Goal: Task Accomplishment & Management: Manage account settings

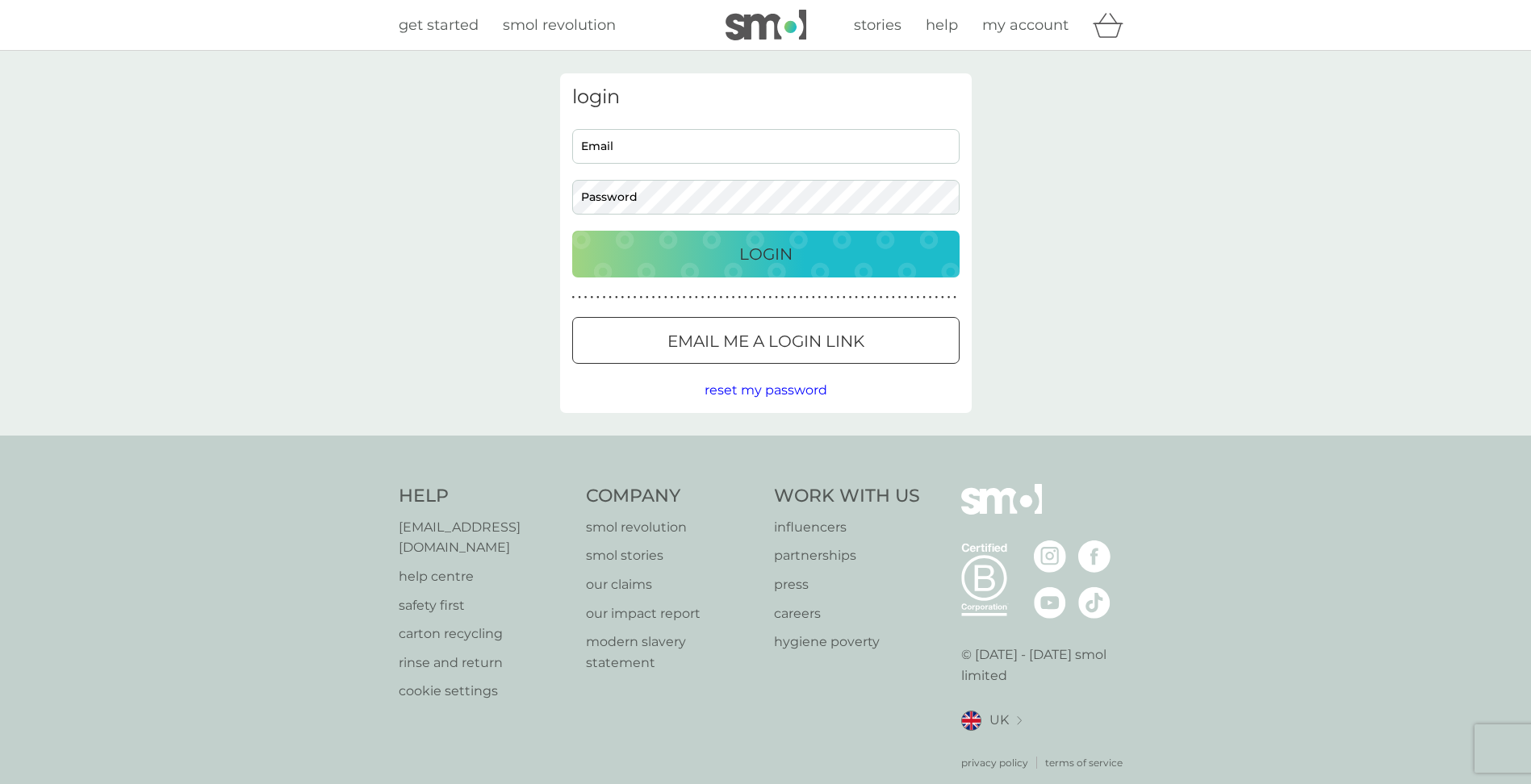
click at [0, 474] on html "get started smol revolution stories help my account login Email Password Login …" at bounding box center [765, 409] width 1531 height 818
click at [651, 152] on input "Email" at bounding box center [765, 145] width 387 height 34
type input "[EMAIL_ADDRESS][DOMAIN_NAME]"
click at [572, 231] on button "Login" at bounding box center [765, 254] width 387 height 47
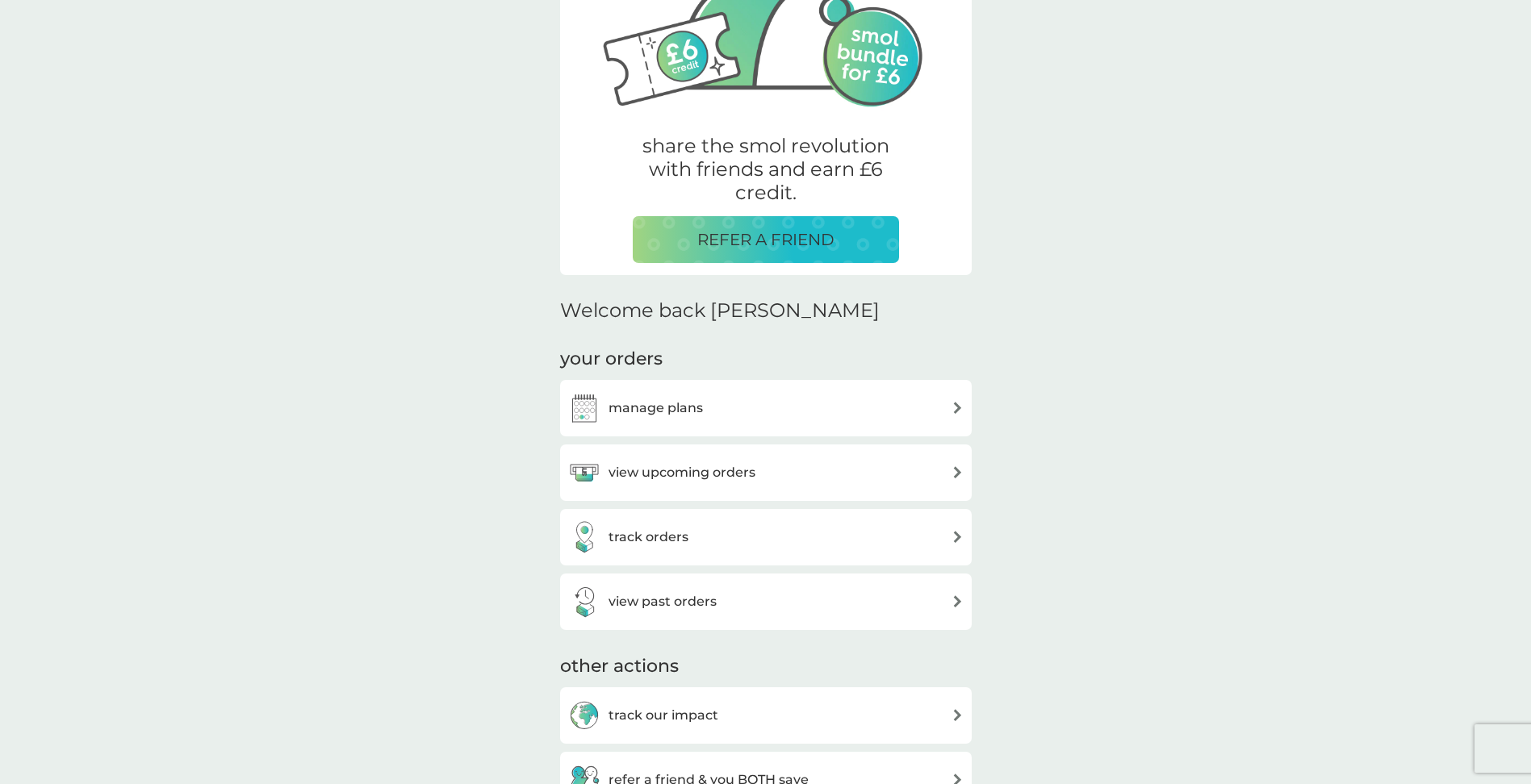
scroll to position [242, 0]
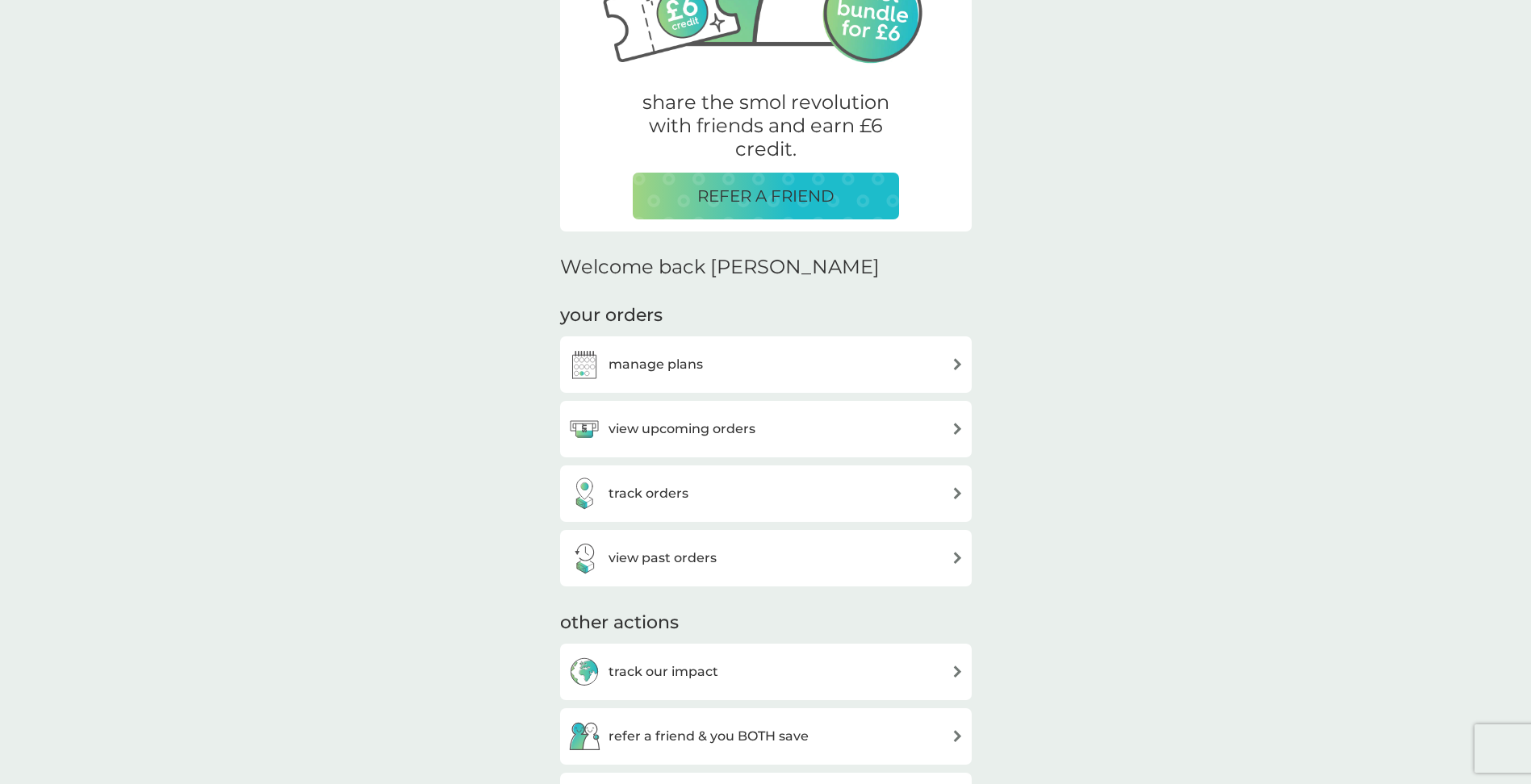
click at [681, 426] on h3 "view upcoming orders" at bounding box center [682, 429] width 147 height 21
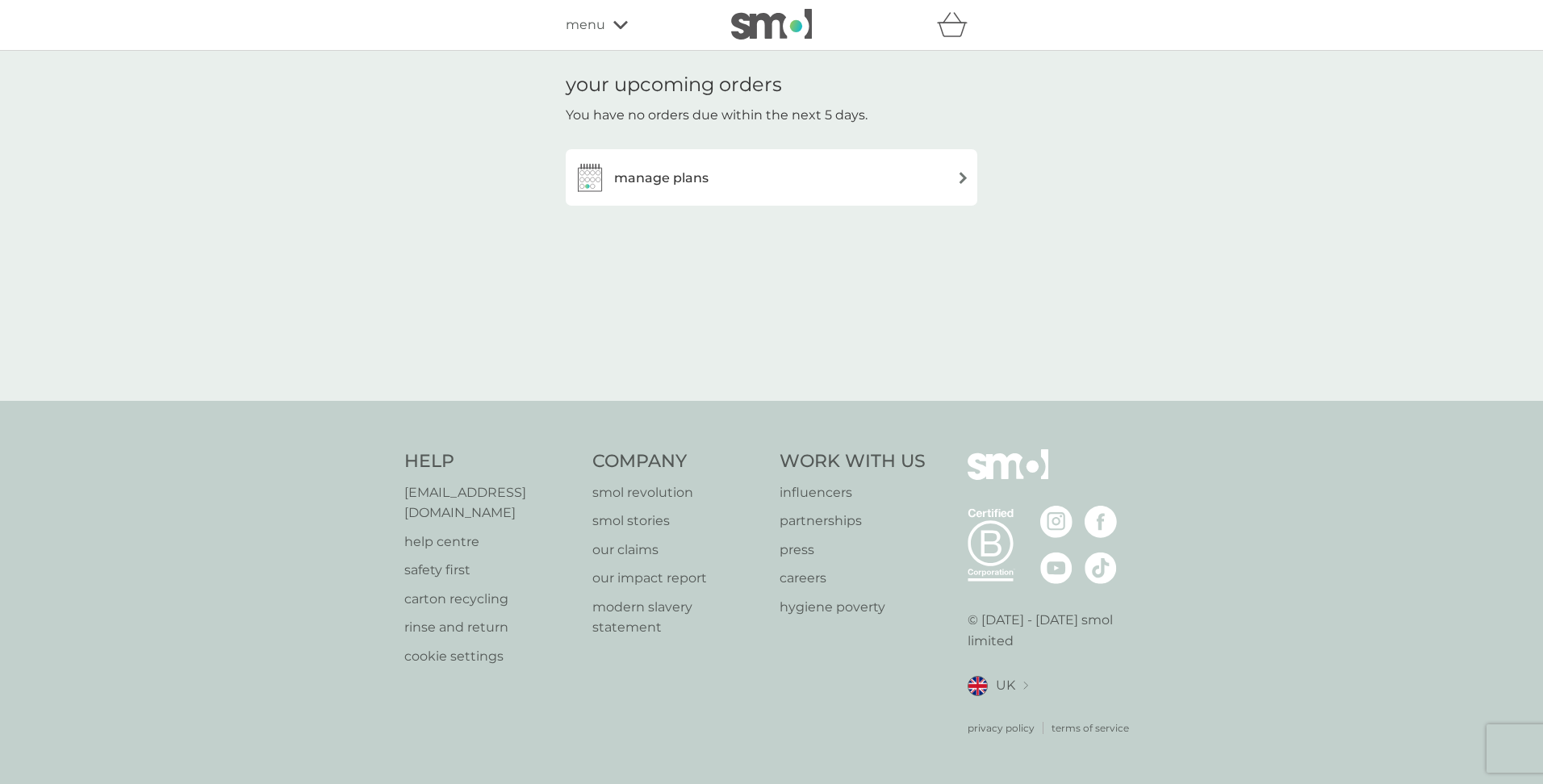
click at [667, 178] on h3 "manage plans" at bounding box center [661, 178] width 95 height 21
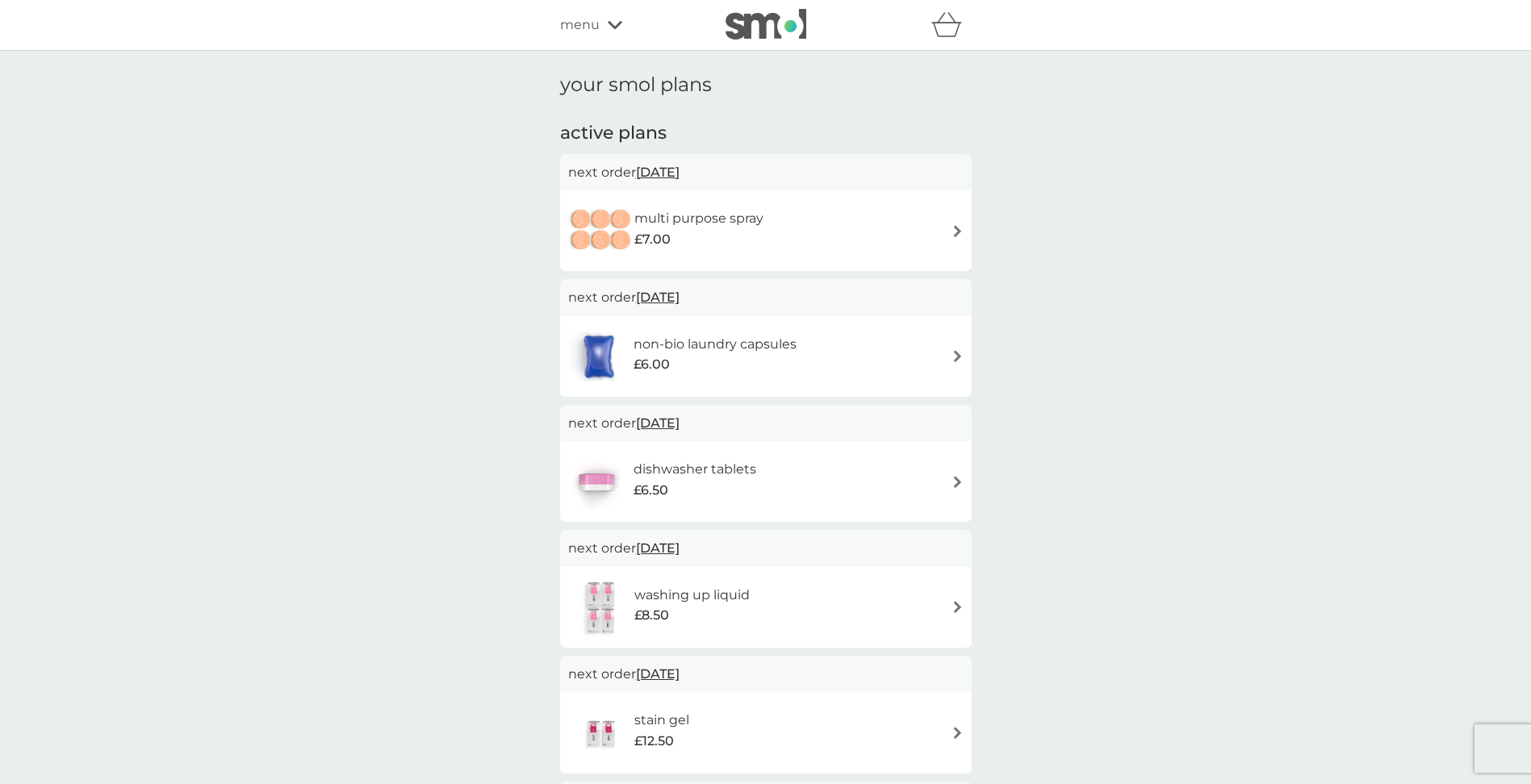
click at [957, 232] on img at bounding box center [957, 231] width 12 height 12
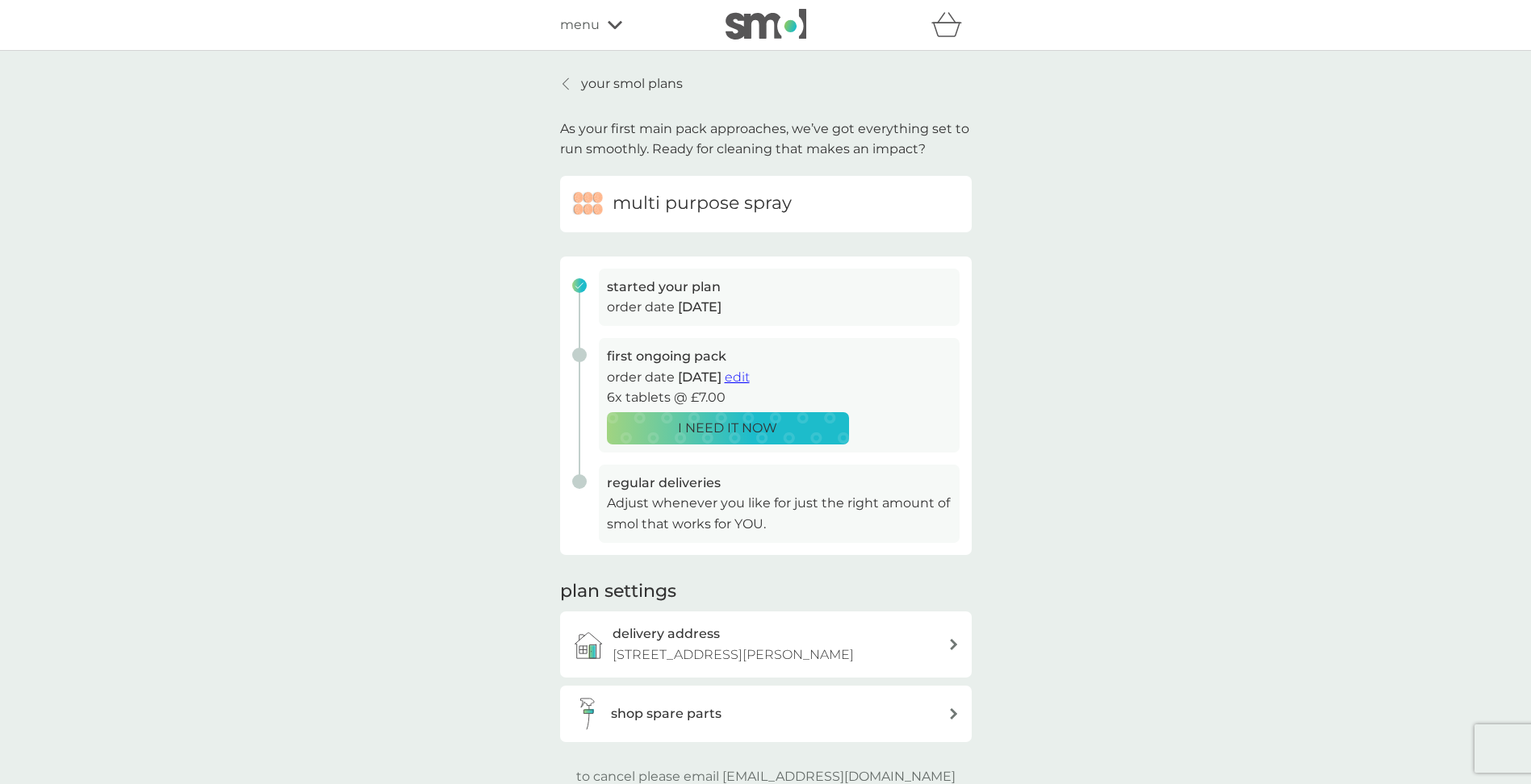
click at [749, 379] on span "edit" at bounding box center [737, 377] width 25 height 15
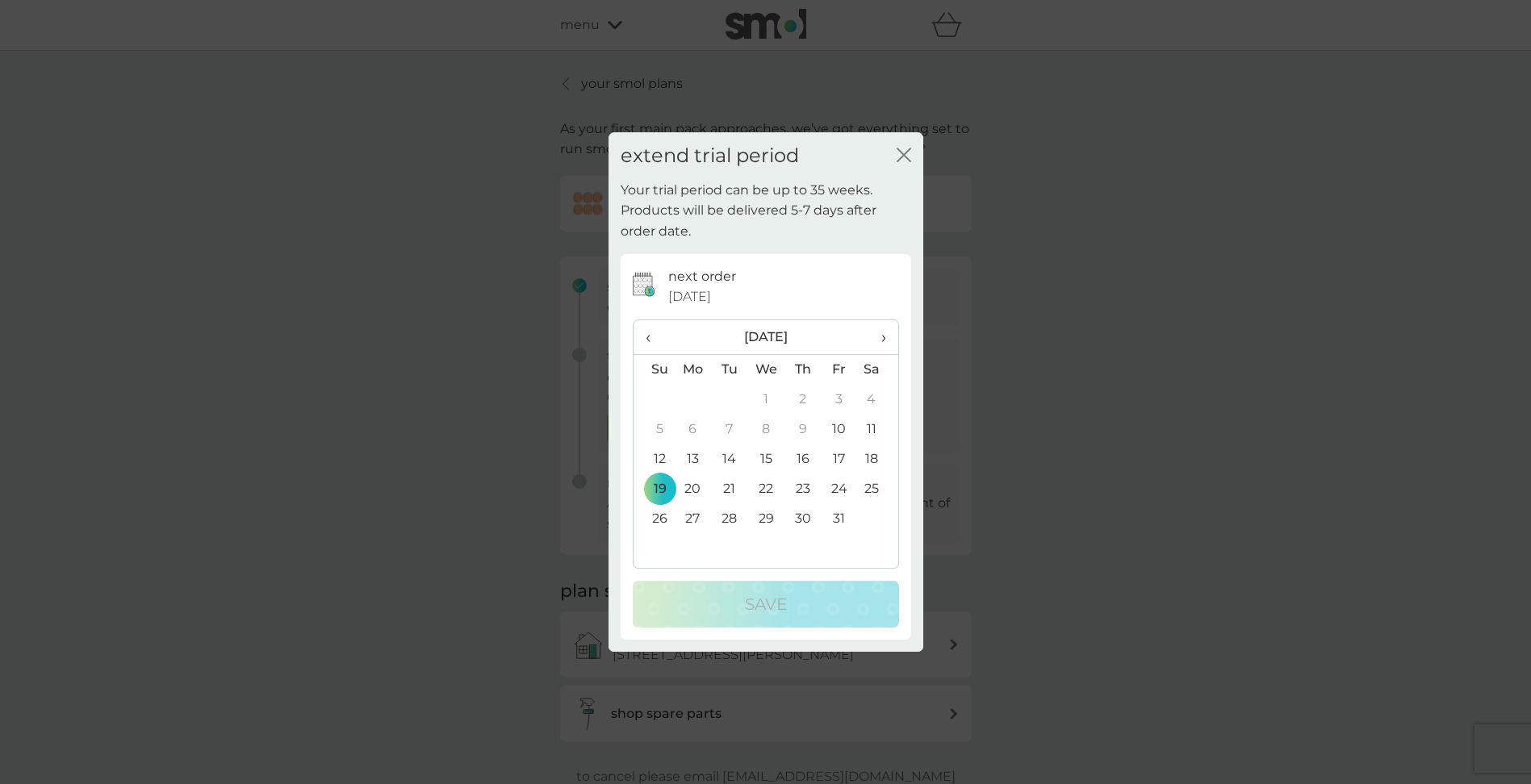
click at [881, 334] on span "›" at bounding box center [876, 337] width 16 height 34
click at [643, 339] on th "‹" at bounding box center [654, 337] width 41 height 34
click at [884, 339] on span "›" at bounding box center [876, 337] width 16 height 34
click at [655, 459] on td "9" at bounding box center [654, 460] width 41 height 30
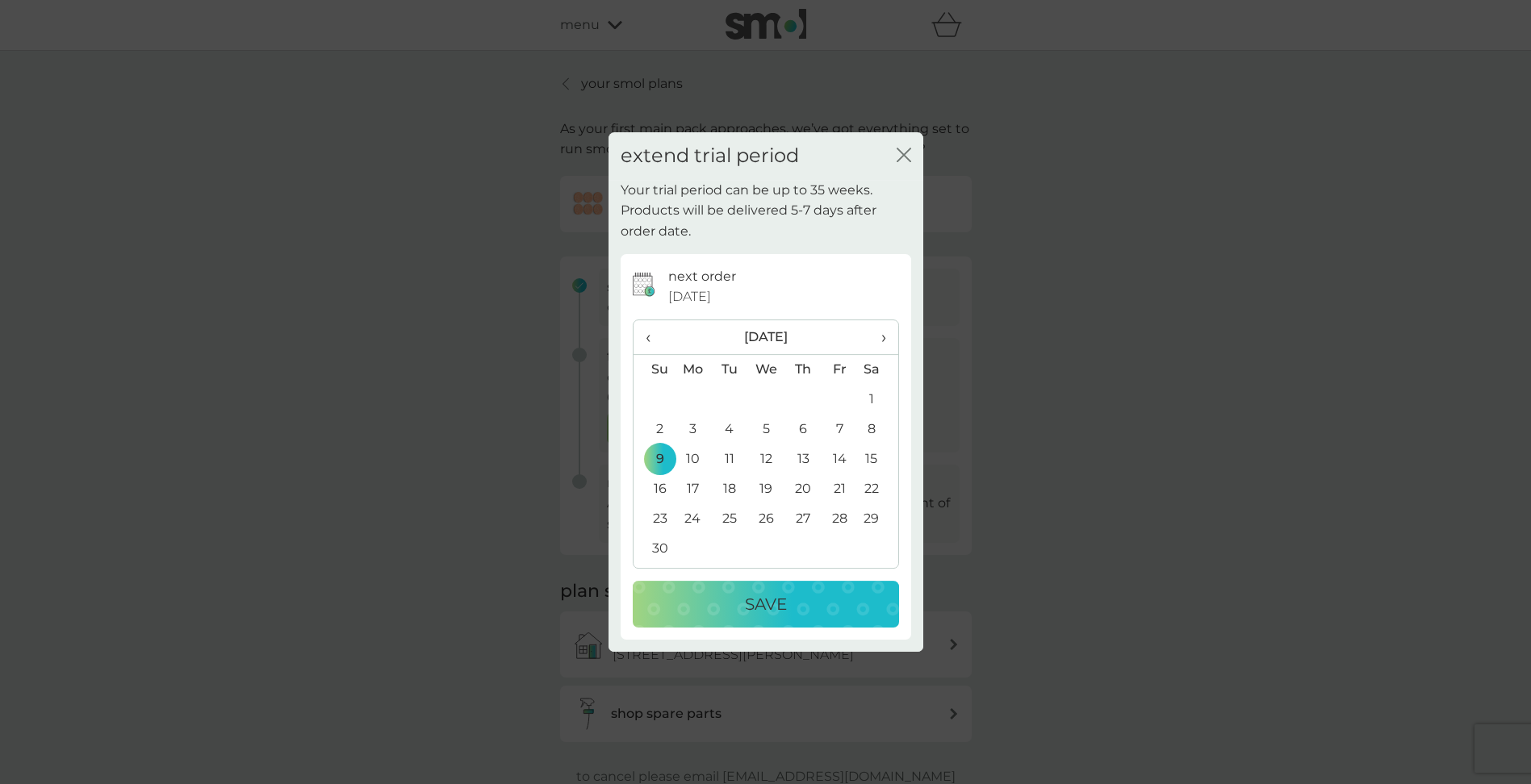
click at [786, 603] on p "Save" at bounding box center [766, 603] width 42 height 26
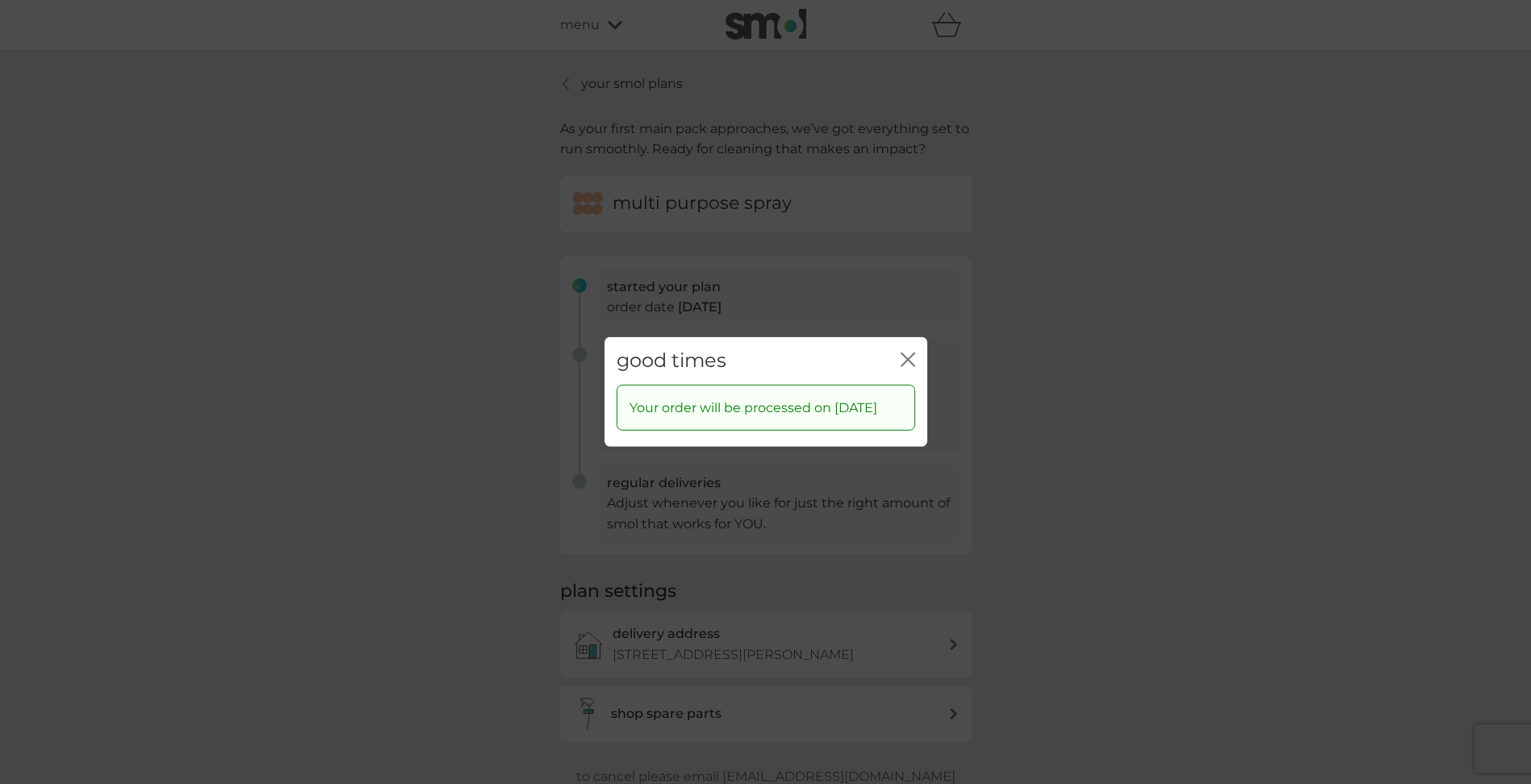
click at [905, 354] on icon "close" at bounding box center [905, 359] width 7 height 13
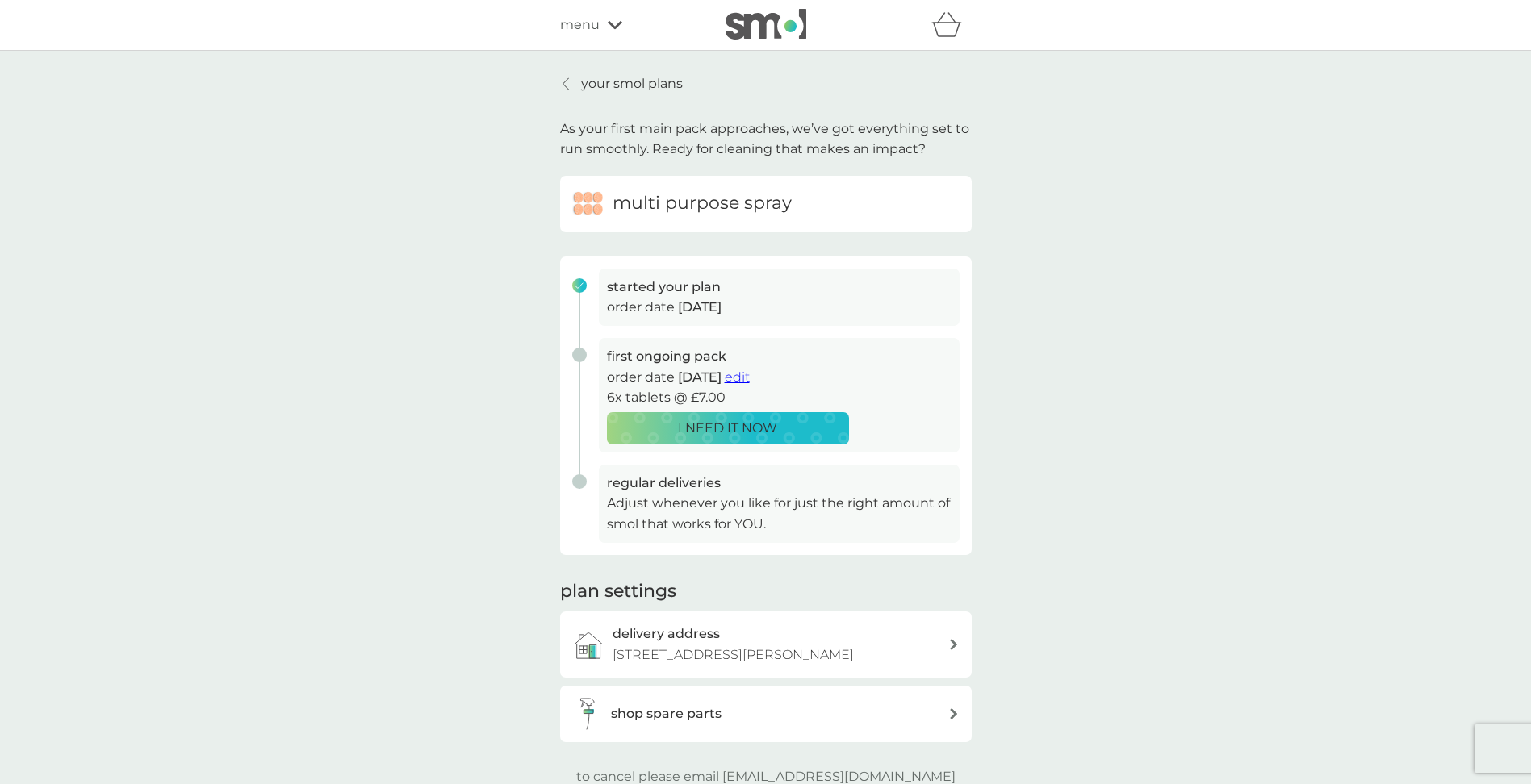
click at [621, 80] on p "your smol plans" at bounding box center [632, 84] width 102 height 21
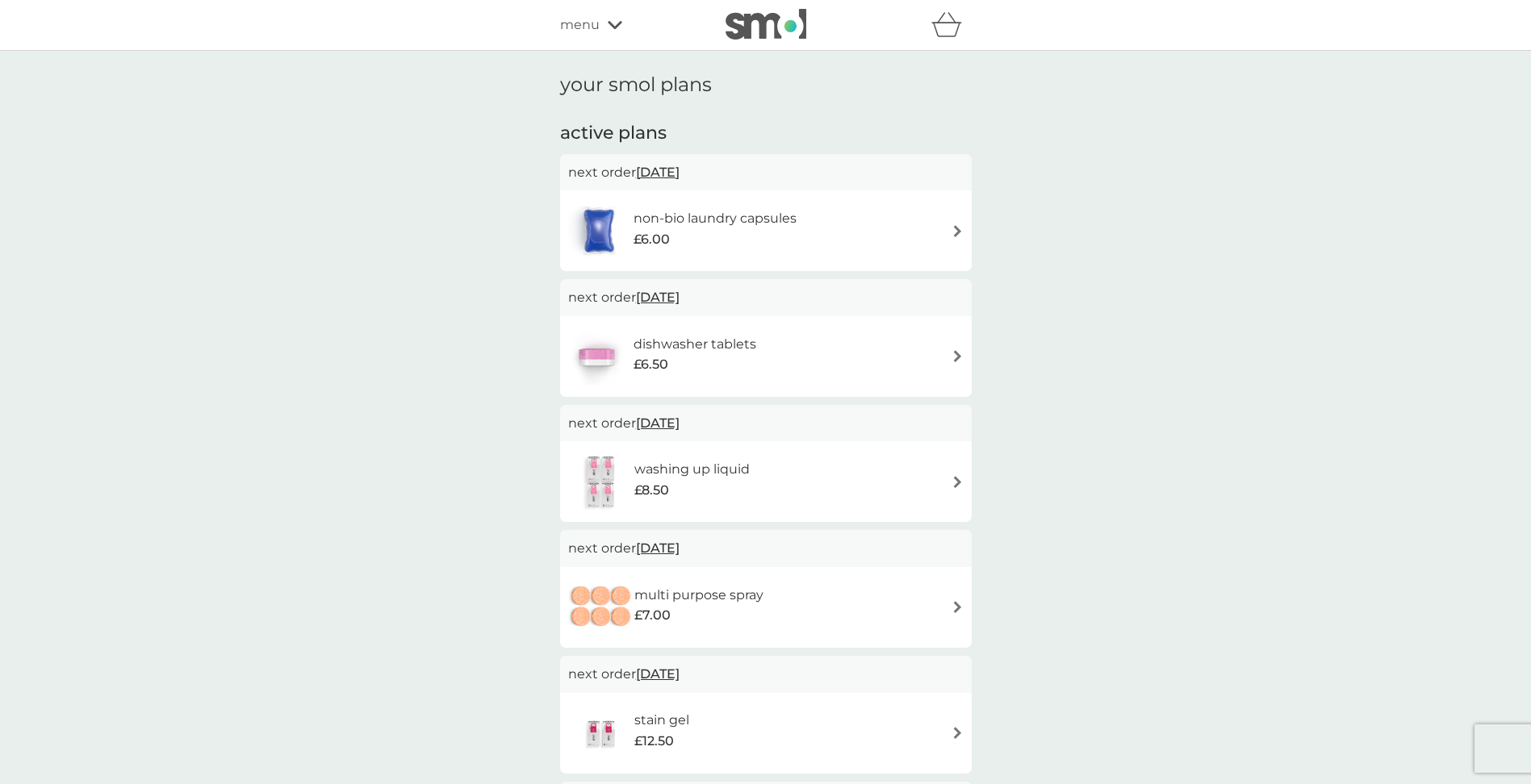
click at [957, 353] on img at bounding box center [957, 356] width 12 height 12
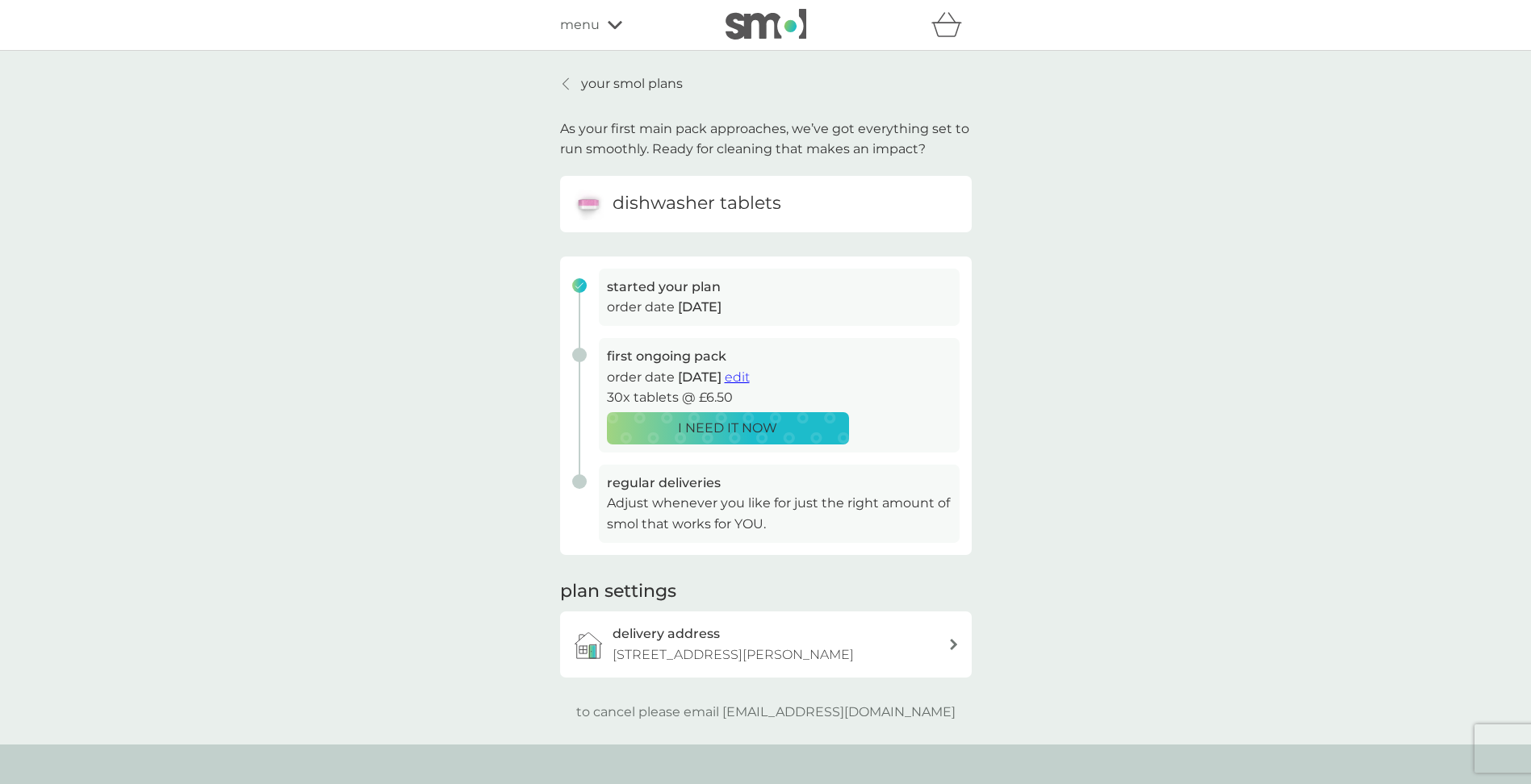
click at [749, 374] on span "edit" at bounding box center [737, 377] width 25 height 15
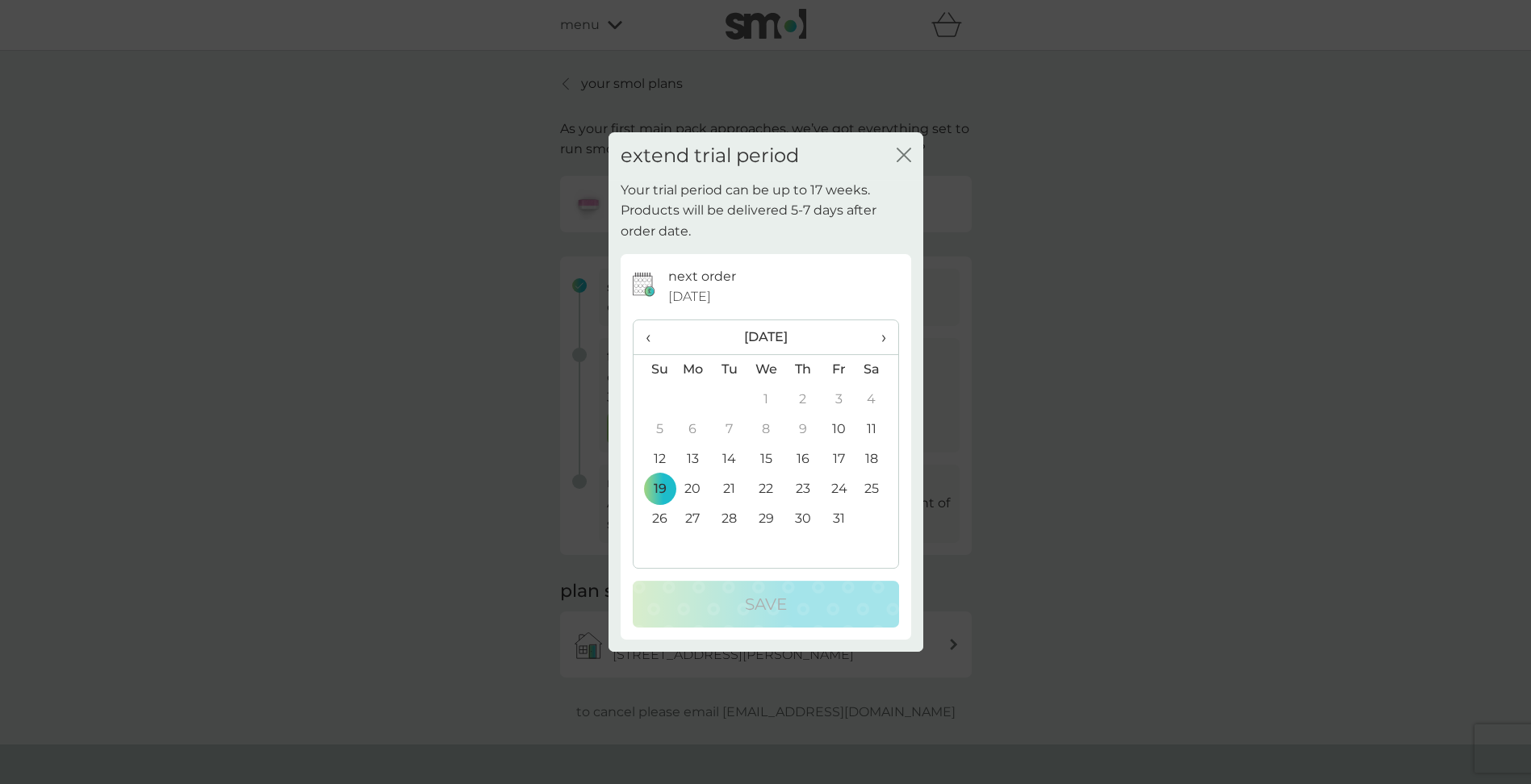
click at [879, 334] on span "›" at bounding box center [876, 337] width 16 height 34
click at [659, 462] on td "9" at bounding box center [654, 460] width 41 height 30
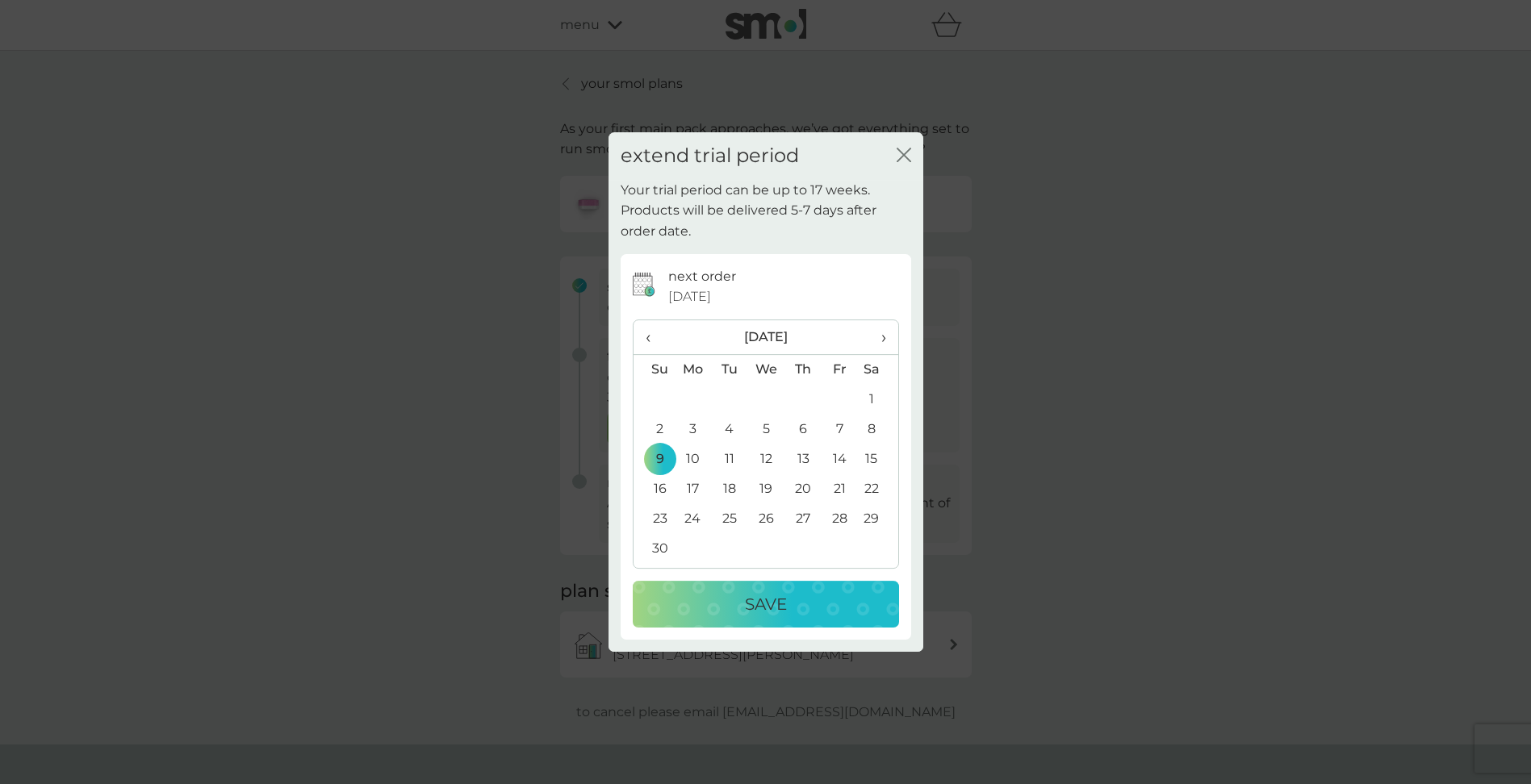
click at [777, 599] on p "Save" at bounding box center [766, 603] width 42 height 26
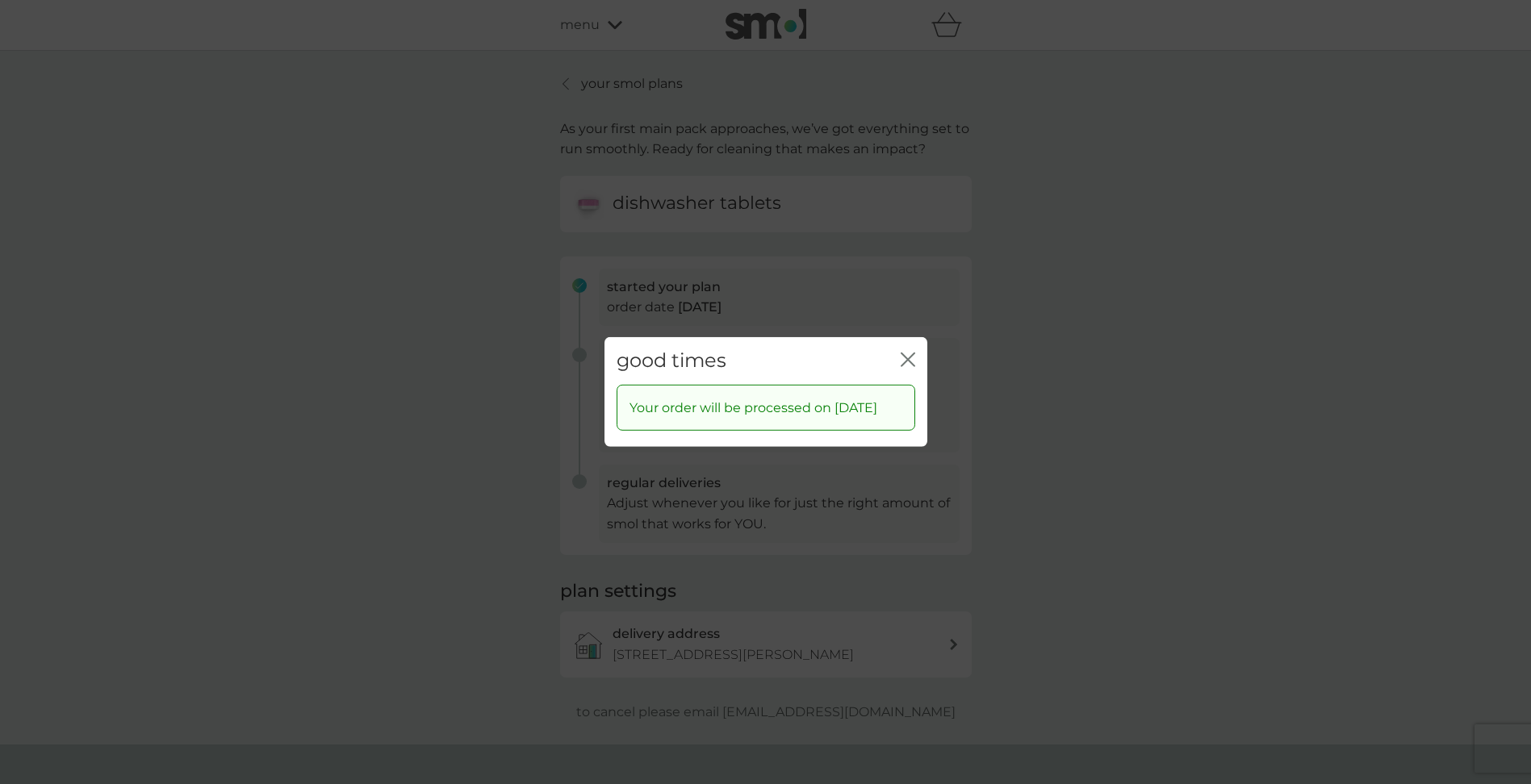
click at [909, 354] on icon "close" at bounding box center [911, 359] width 7 height 13
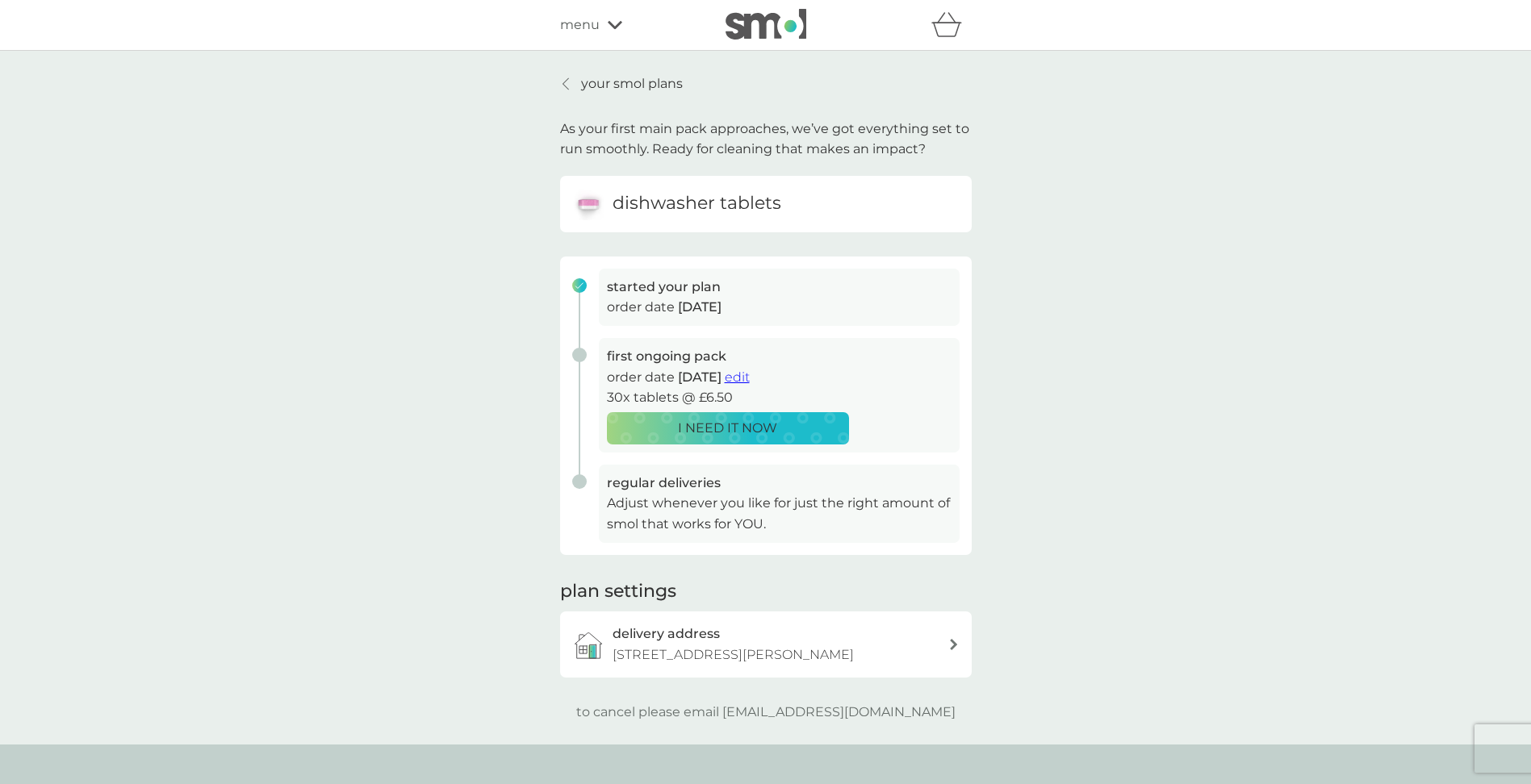
click at [592, 84] on p "your smol plans" at bounding box center [632, 84] width 102 height 21
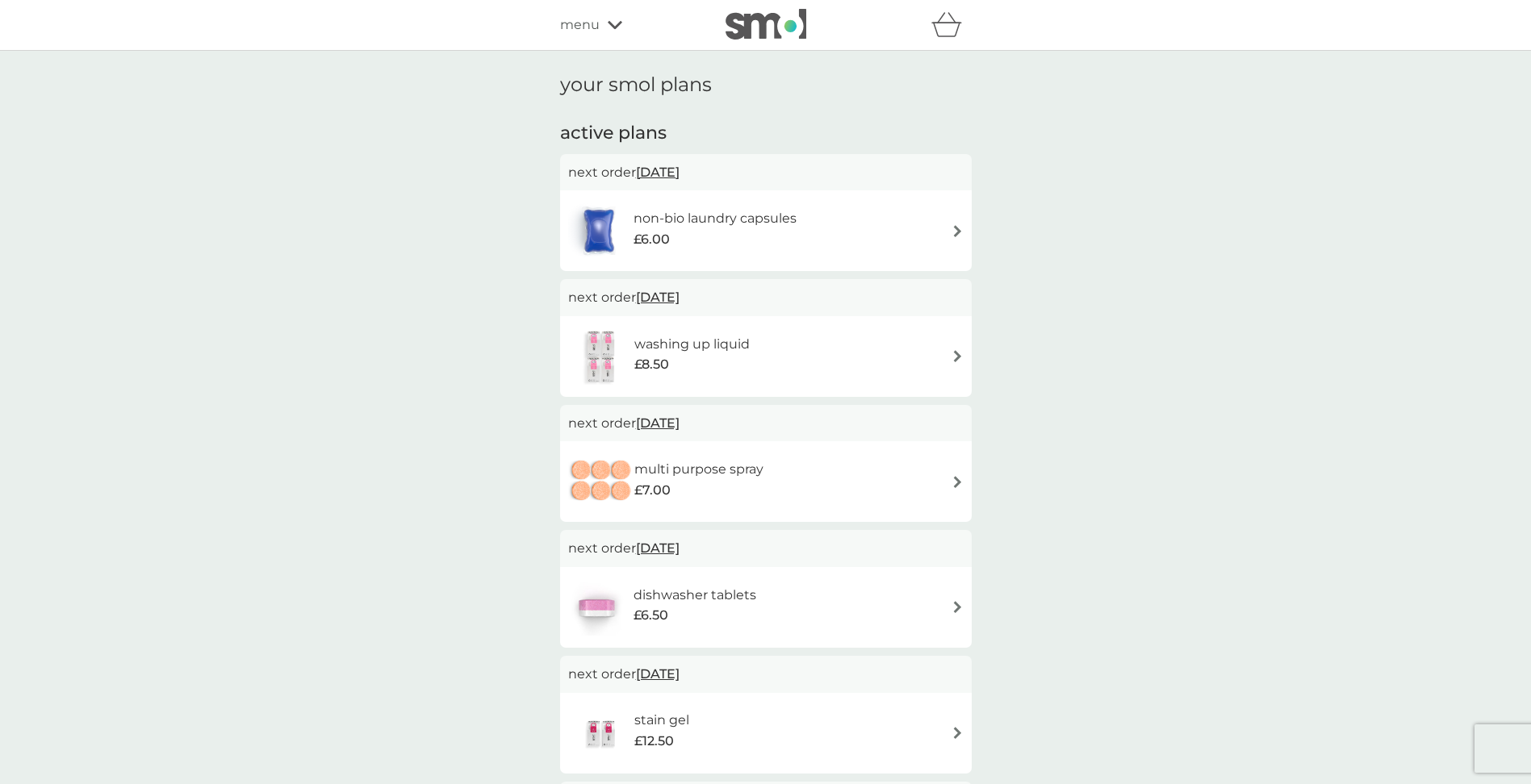
click at [958, 235] on img at bounding box center [957, 231] width 12 height 12
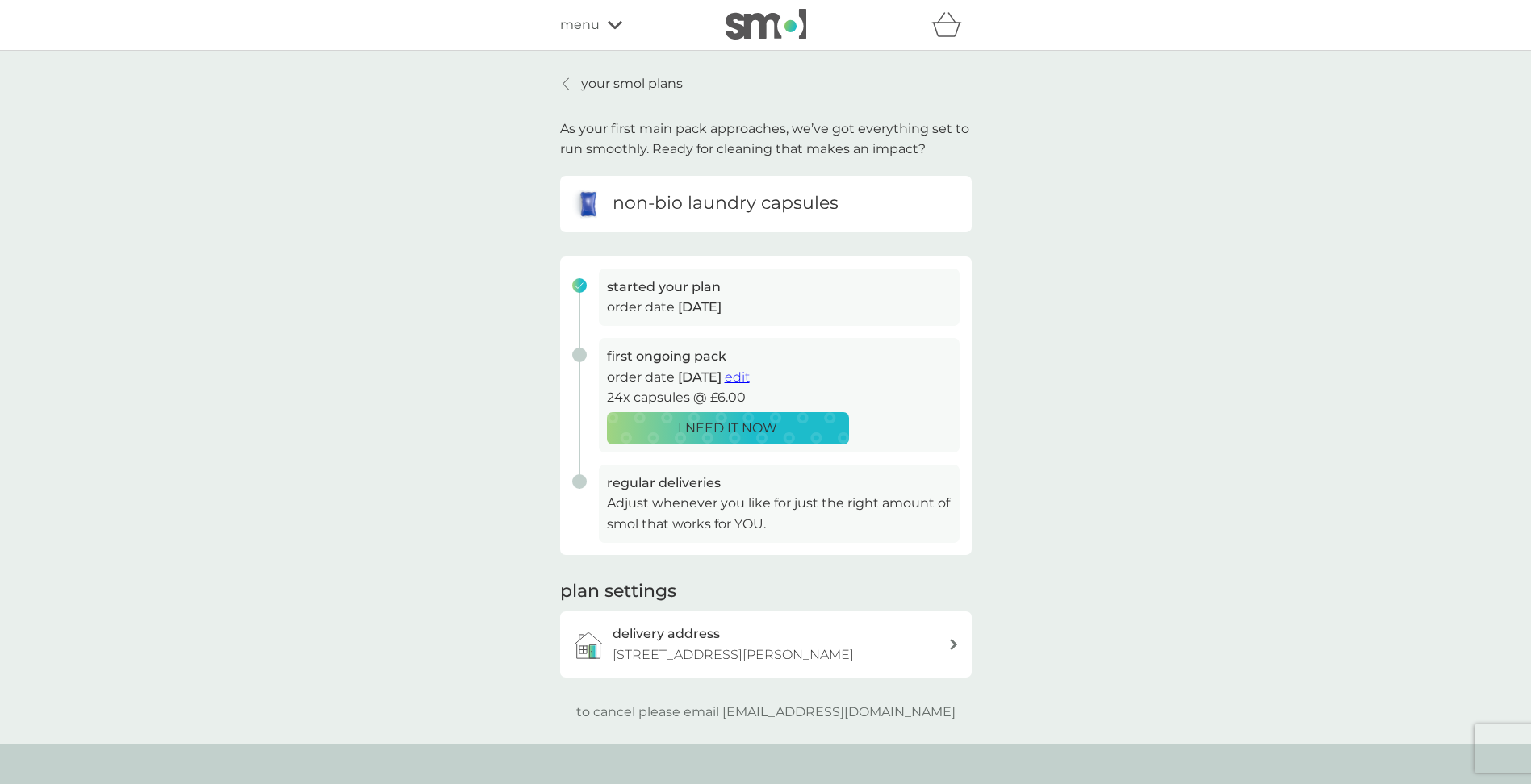
click at [749, 377] on span "edit" at bounding box center [737, 377] width 25 height 15
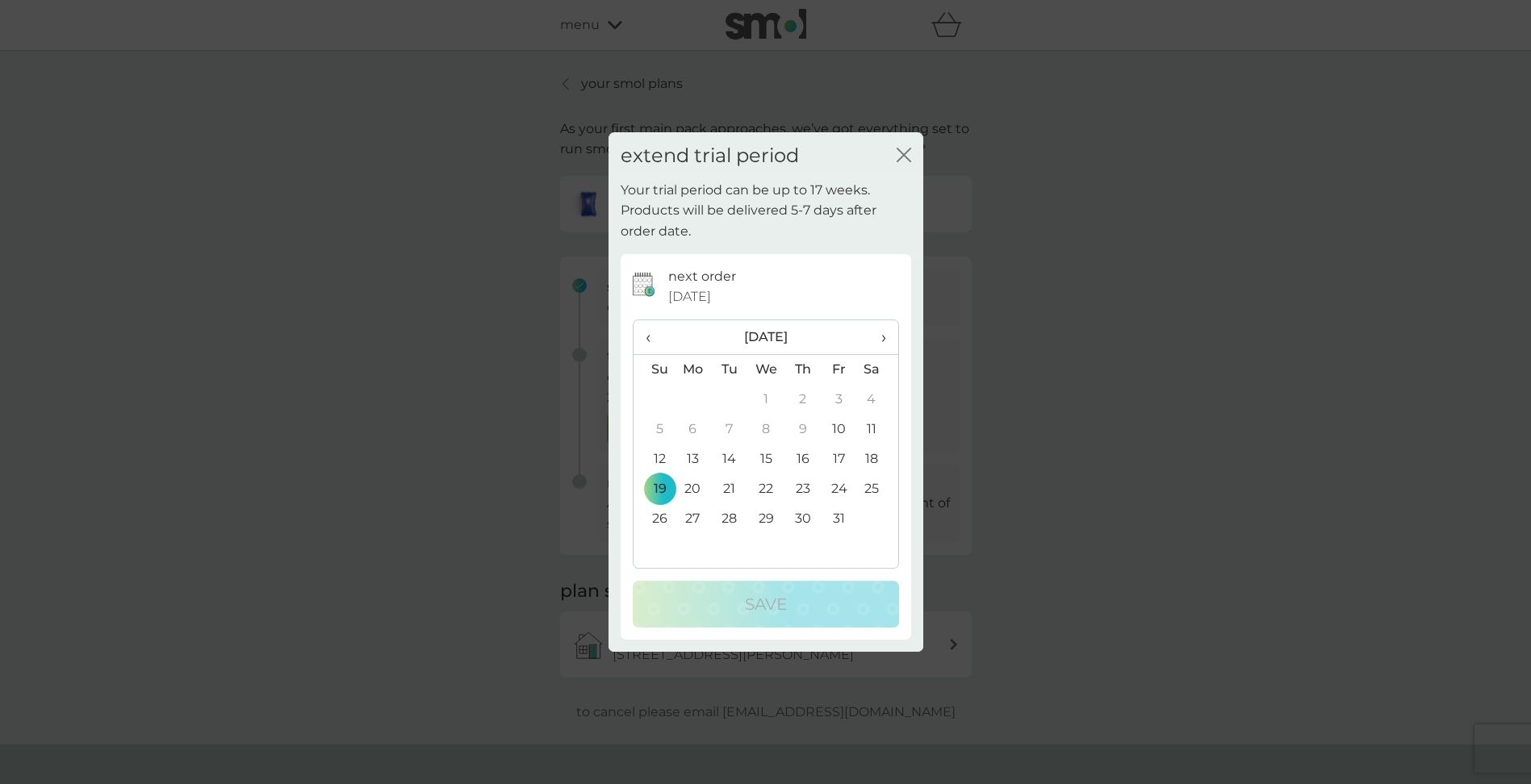
click at [881, 338] on span "›" at bounding box center [876, 337] width 16 height 34
click at [661, 456] on td "9" at bounding box center [654, 460] width 41 height 30
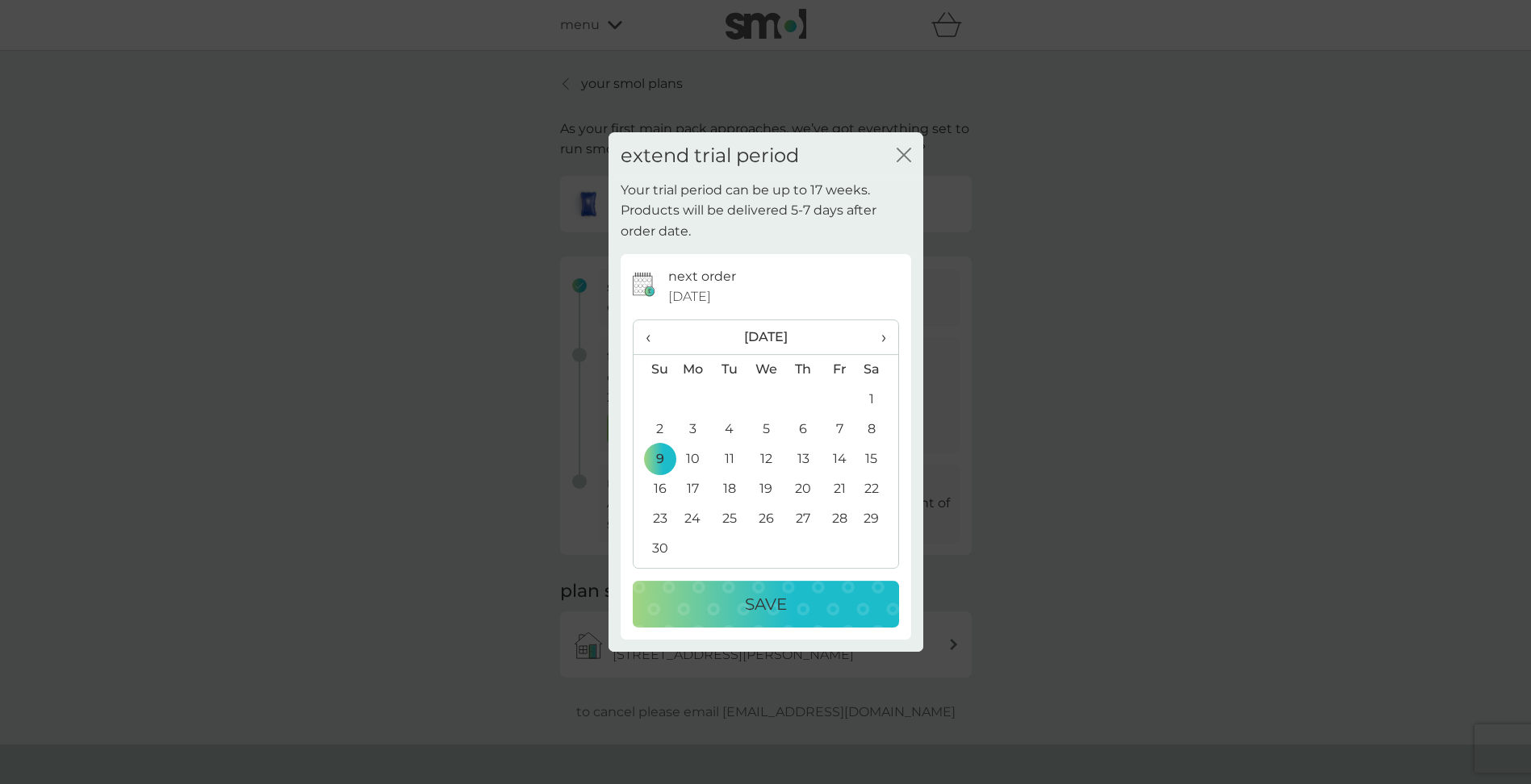
click at [778, 594] on p "Save" at bounding box center [766, 603] width 42 height 26
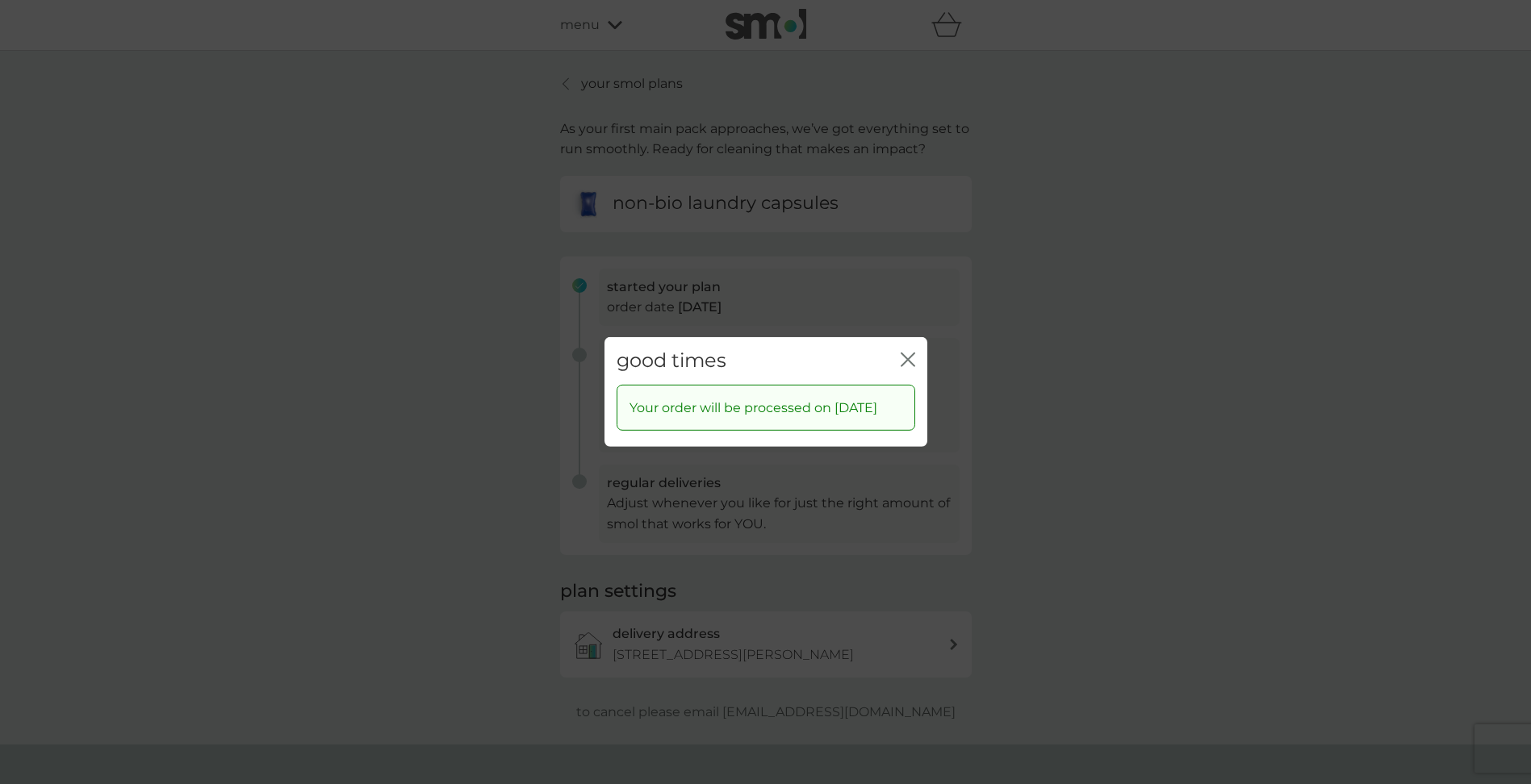
click at [908, 354] on icon "close" at bounding box center [911, 359] width 7 height 13
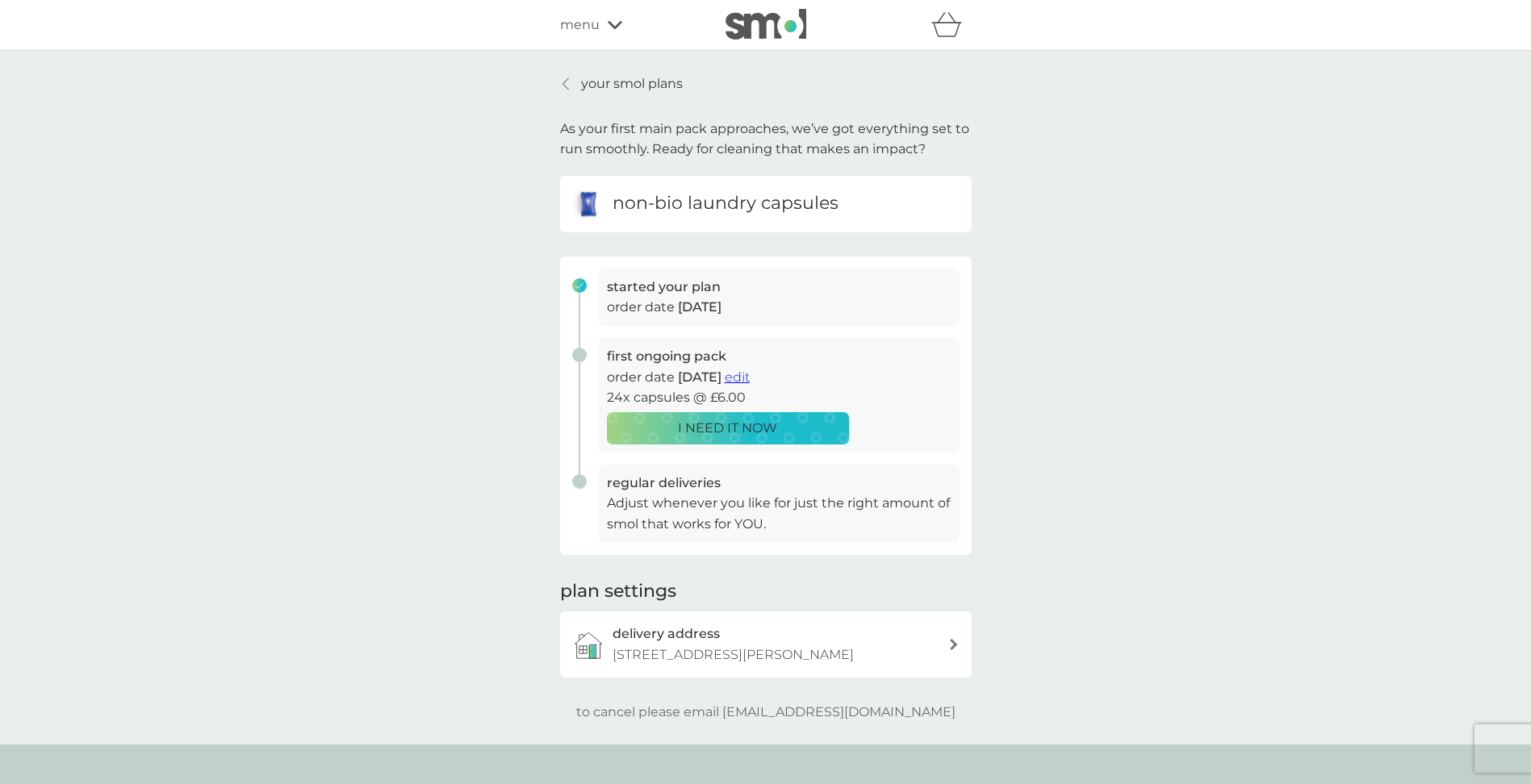
click at [630, 88] on p "your smol plans" at bounding box center [632, 84] width 102 height 21
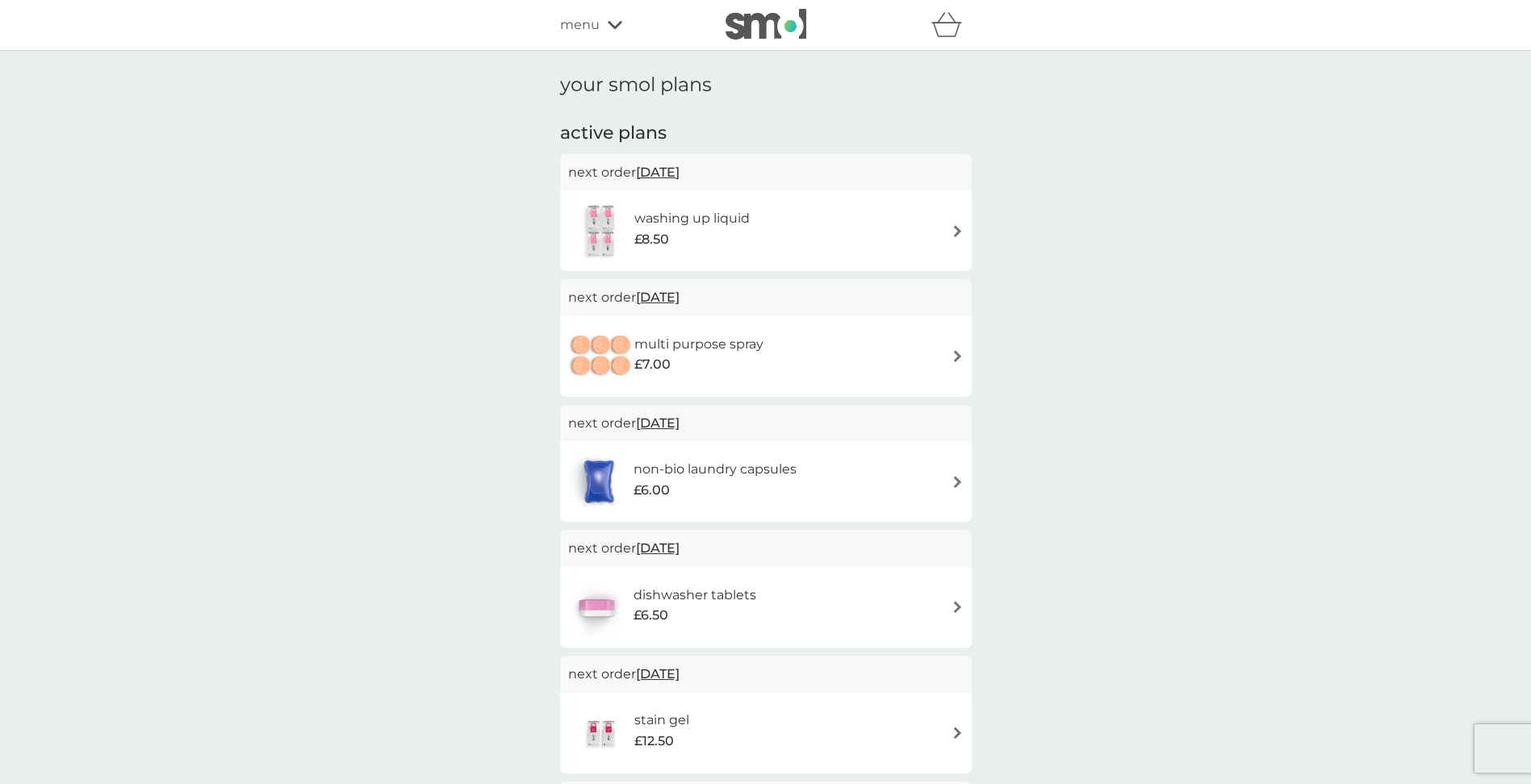
click at [577, 22] on span "menu" at bounding box center [579, 24] width 39 height 21
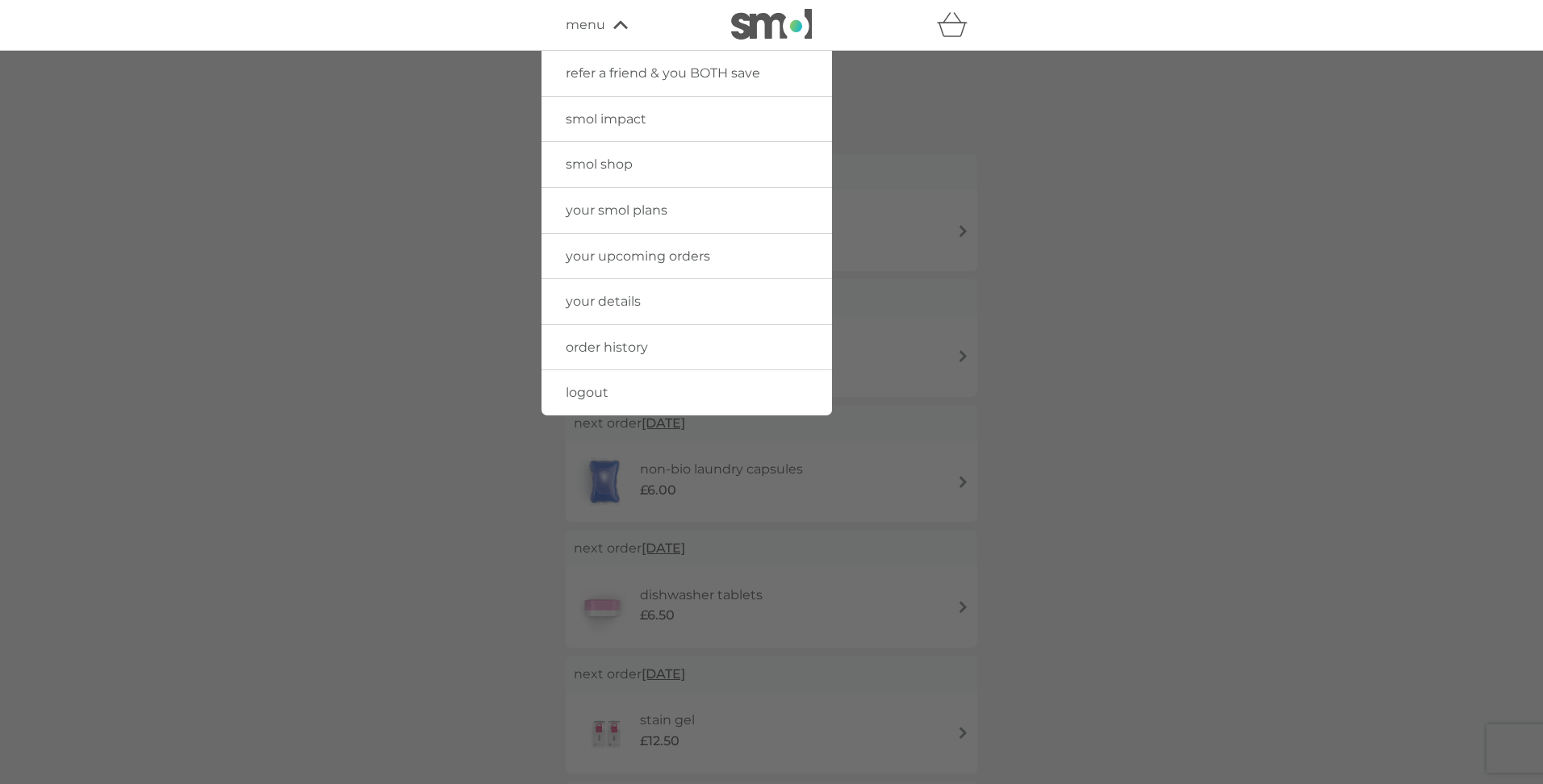
click at [606, 349] on span "order history" at bounding box center [606, 347] width 82 height 15
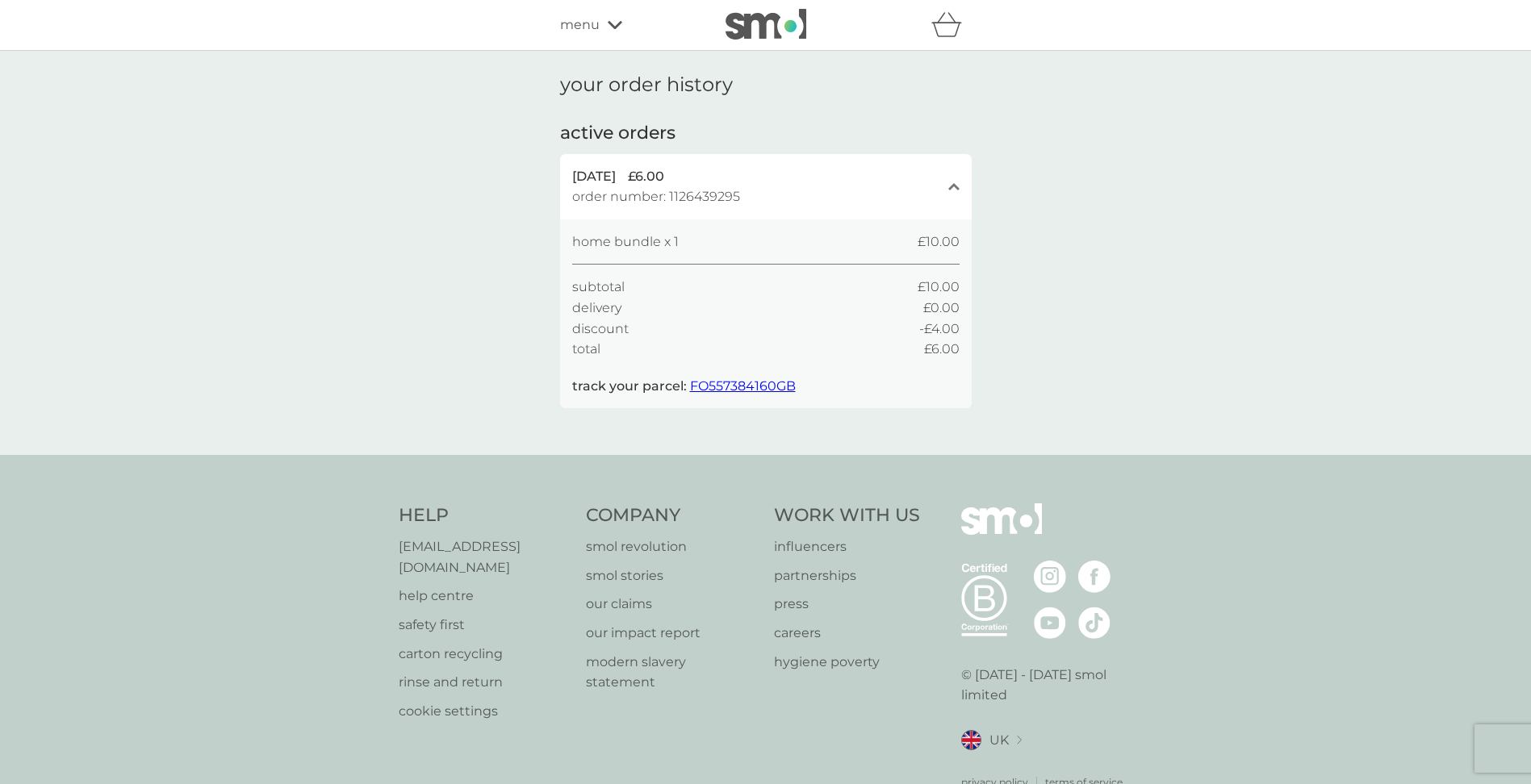
click at [436, 672] on p "rinse and return" at bounding box center [485, 682] width 172 height 21
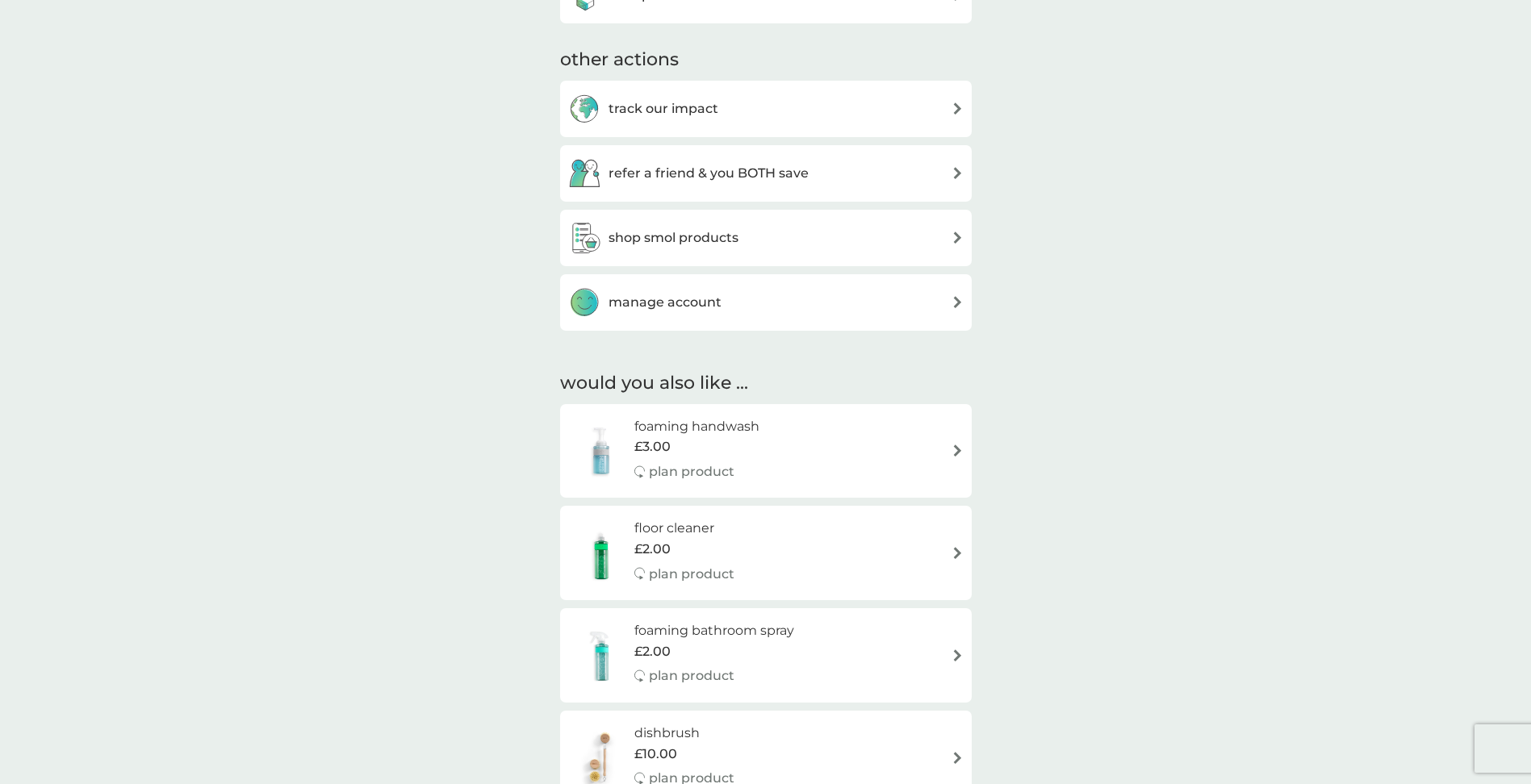
scroll to position [807, 0]
click at [665, 236] on h3 "shop smol products" at bounding box center [673, 236] width 130 height 21
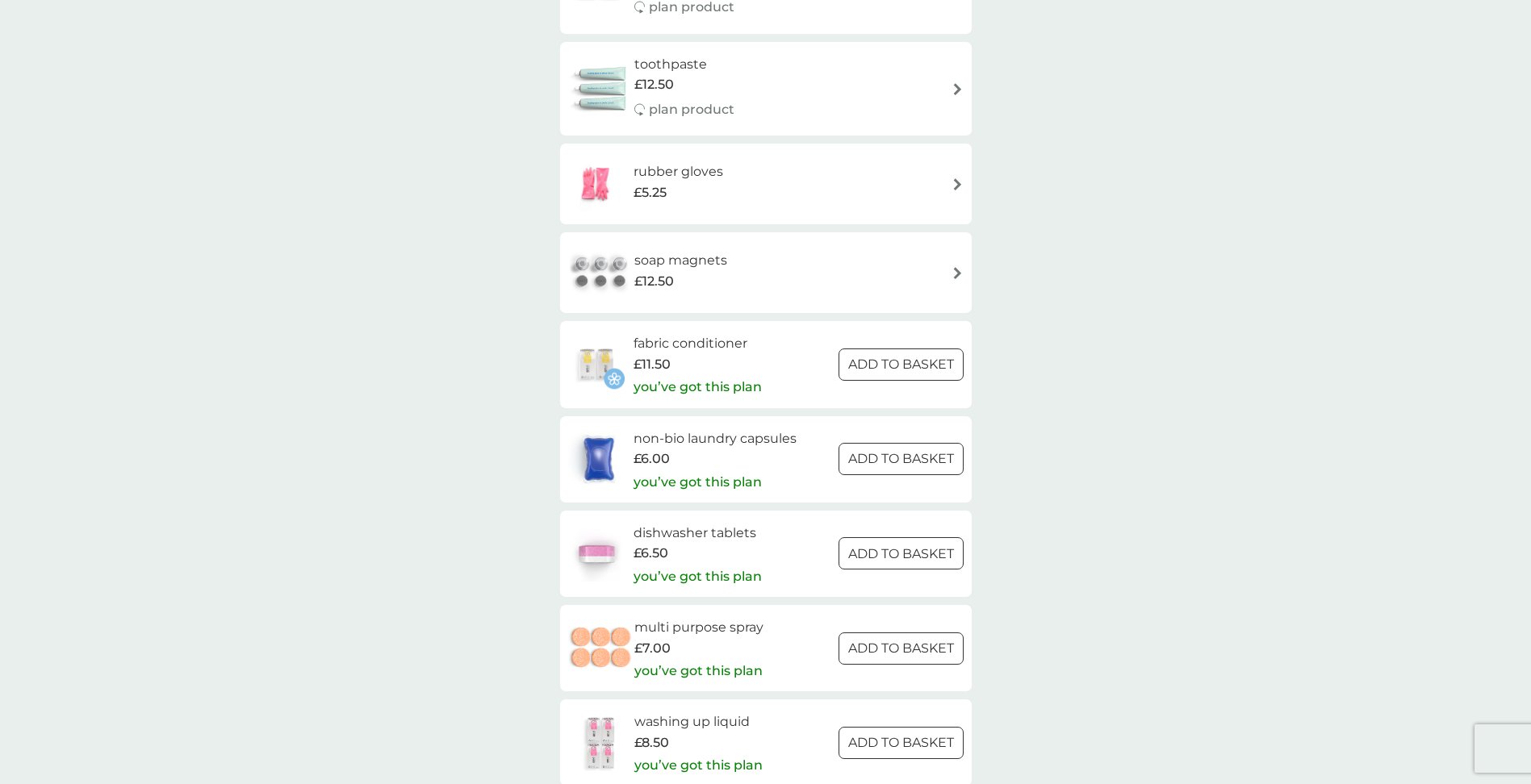
scroll to position [1936, 0]
click at [703, 439] on h6 "non-bio laundry capsules" at bounding box center [715, 437] width 163 height 21
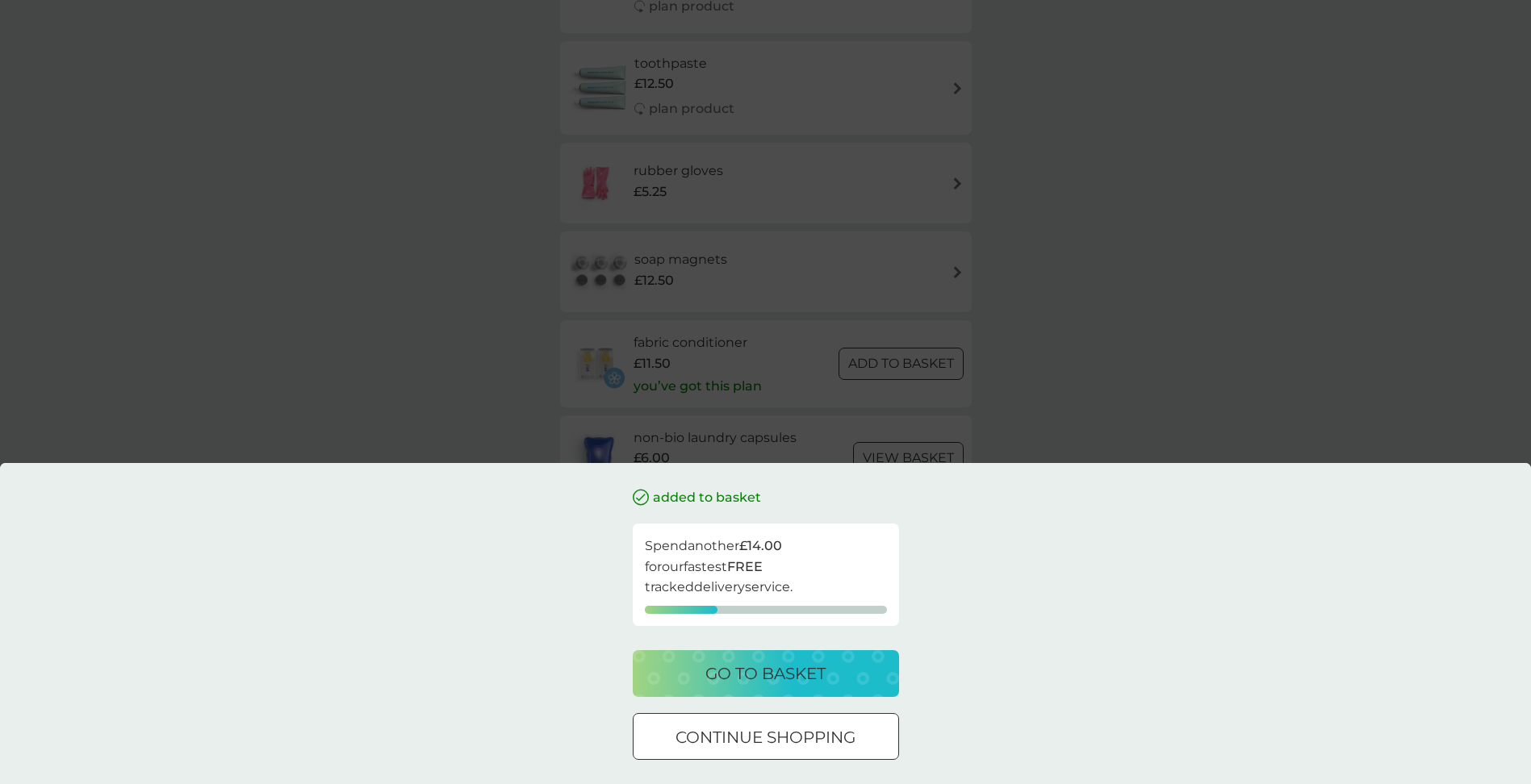
click at [1294, 340] on div "added to basket Spend another £14.00 for our fastest FREE tracked delivery serv…" at bounding box center [765, 392] width 1531 height 784
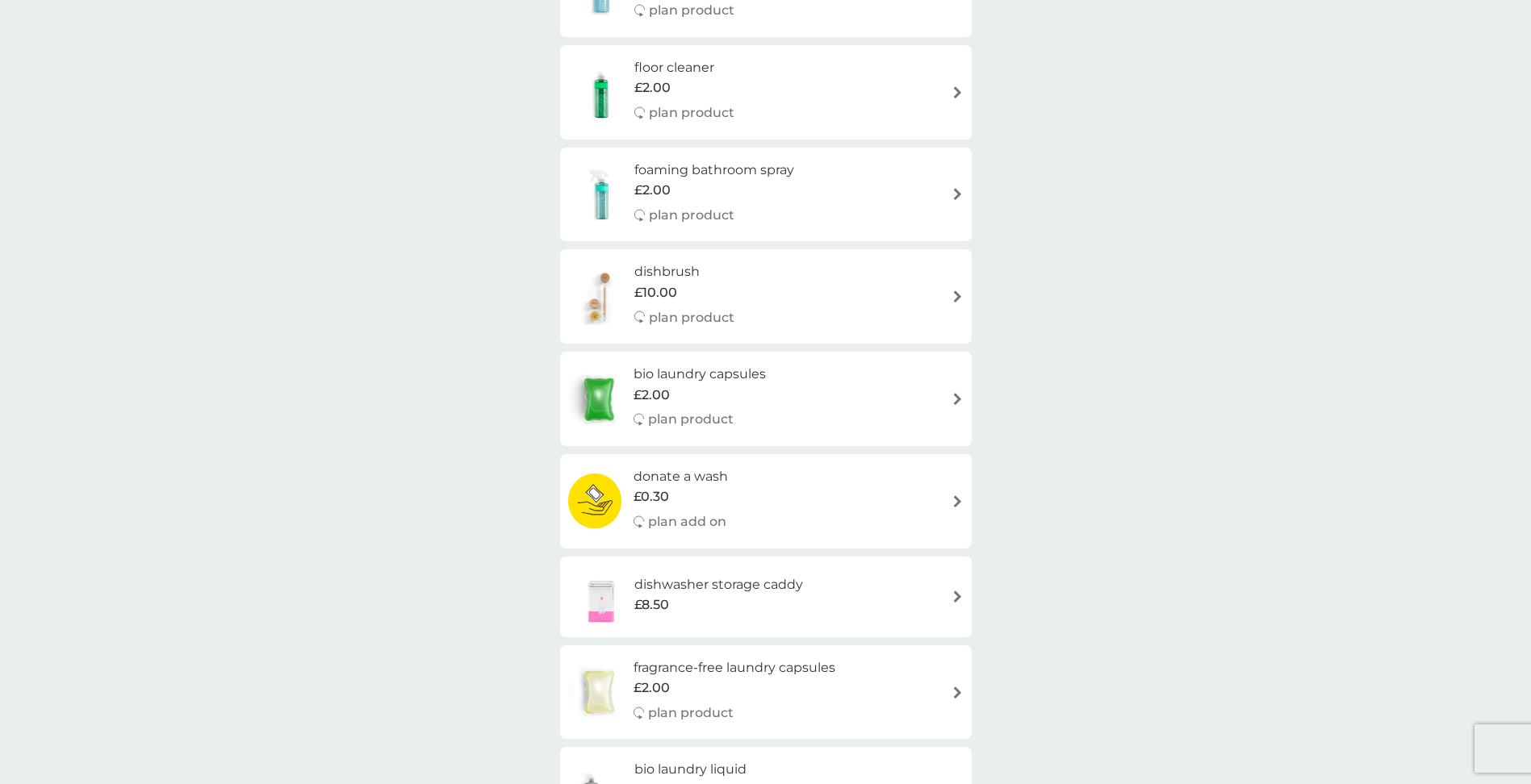
scroll to position [0, 0]
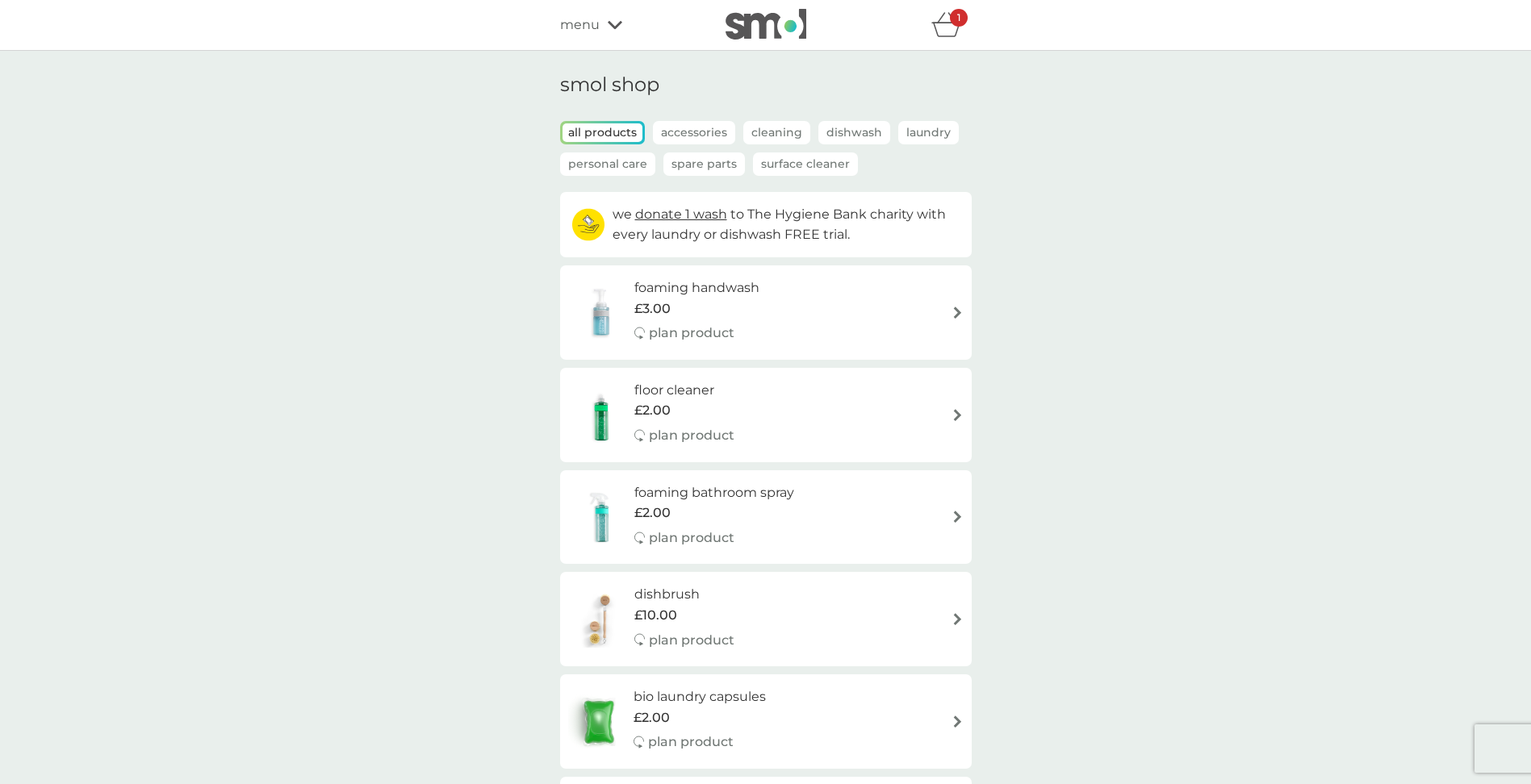
click at [948, 27] on icon "basket" at bounding box center [947, 24] width 31 height 25
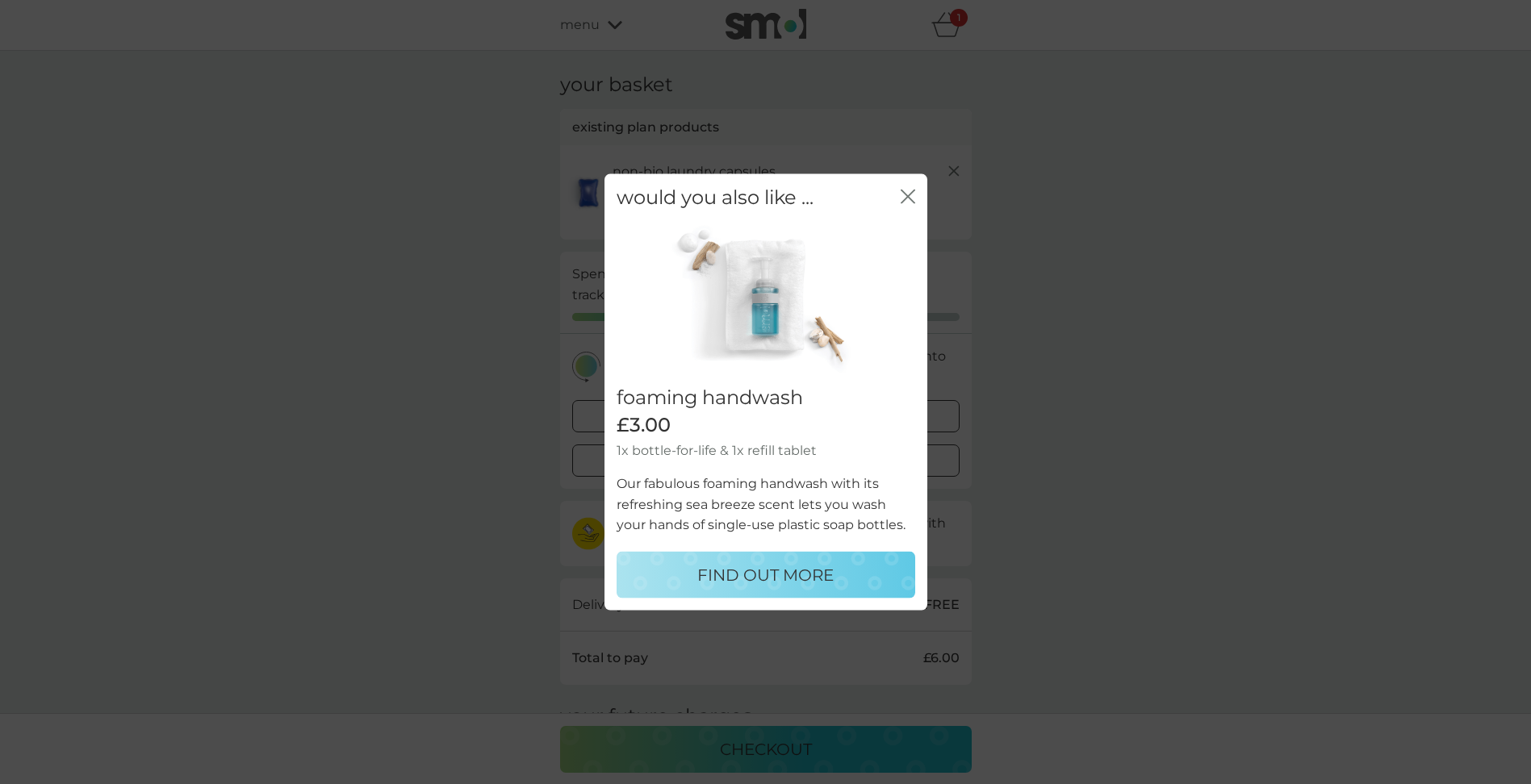
click at [903, 195] on icon "close" at bounding box center [907, 196] width 14 height 14
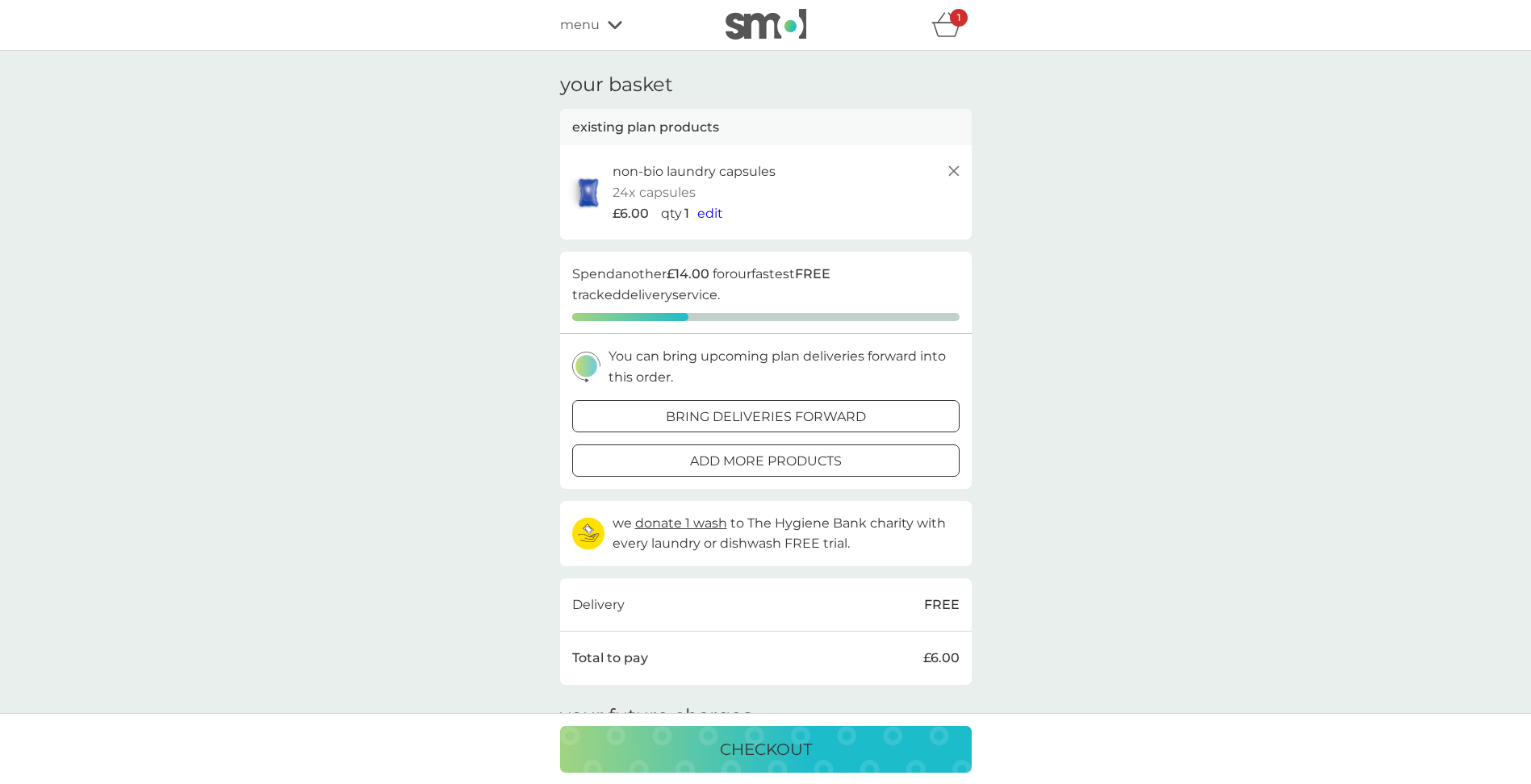
click at [953, 169] on icon at bounding box center [953, 171] width 19 height 19
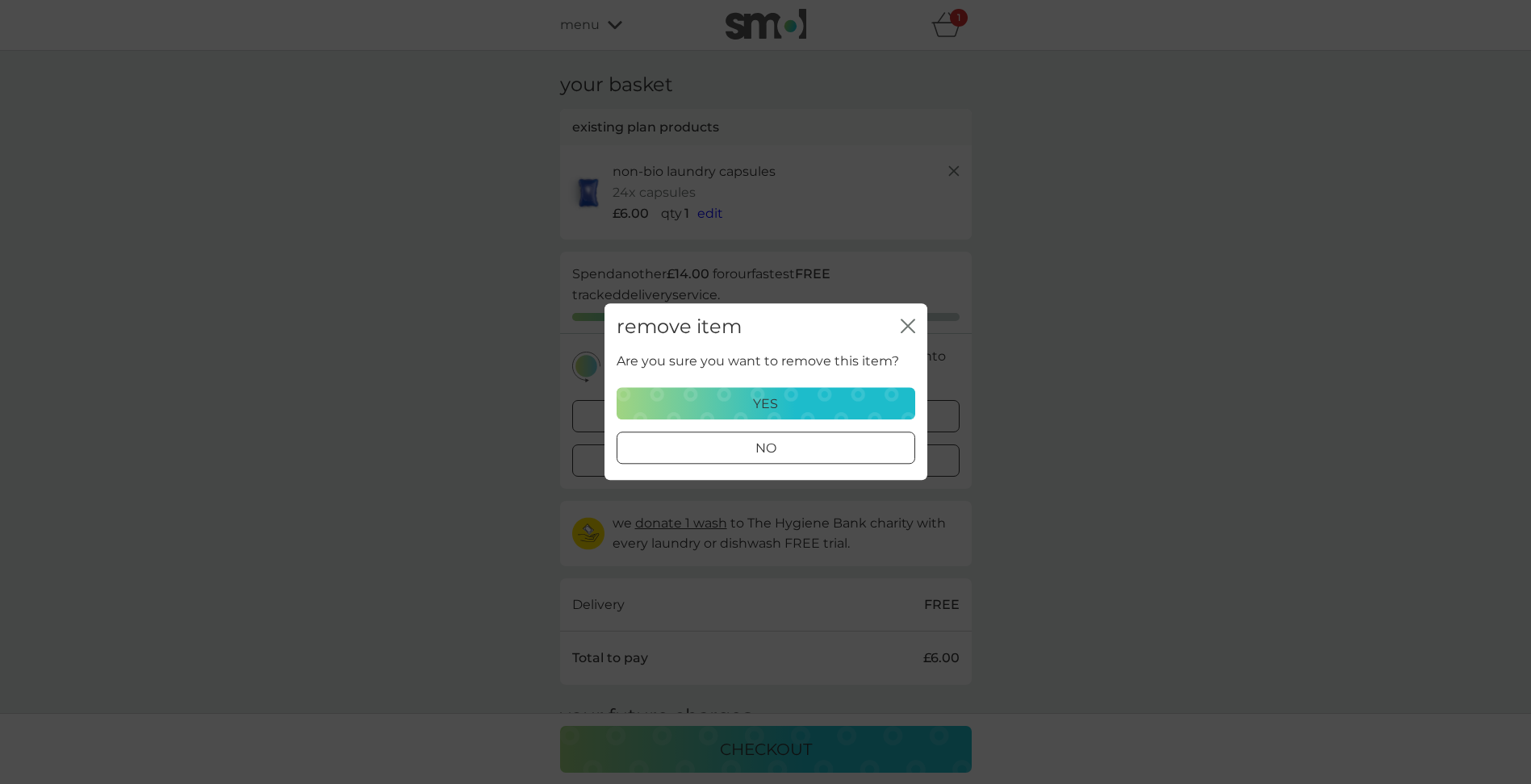
click at [778, 395] on div "yes" at bounding box center [766, 404] width 278 height 21
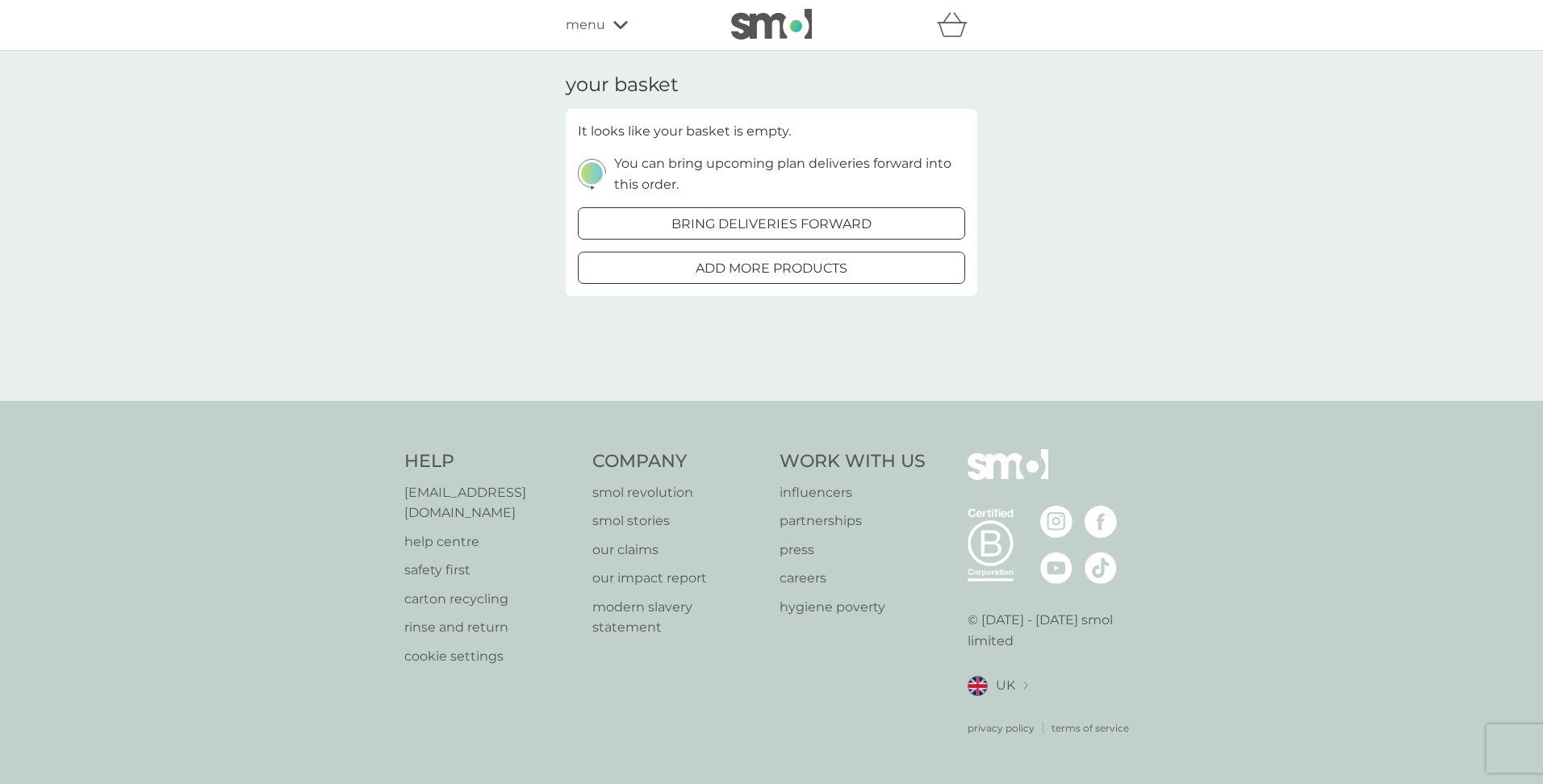
click at [580, 27] on span "menu" at bounding box center [585, 24] width 39 height 21
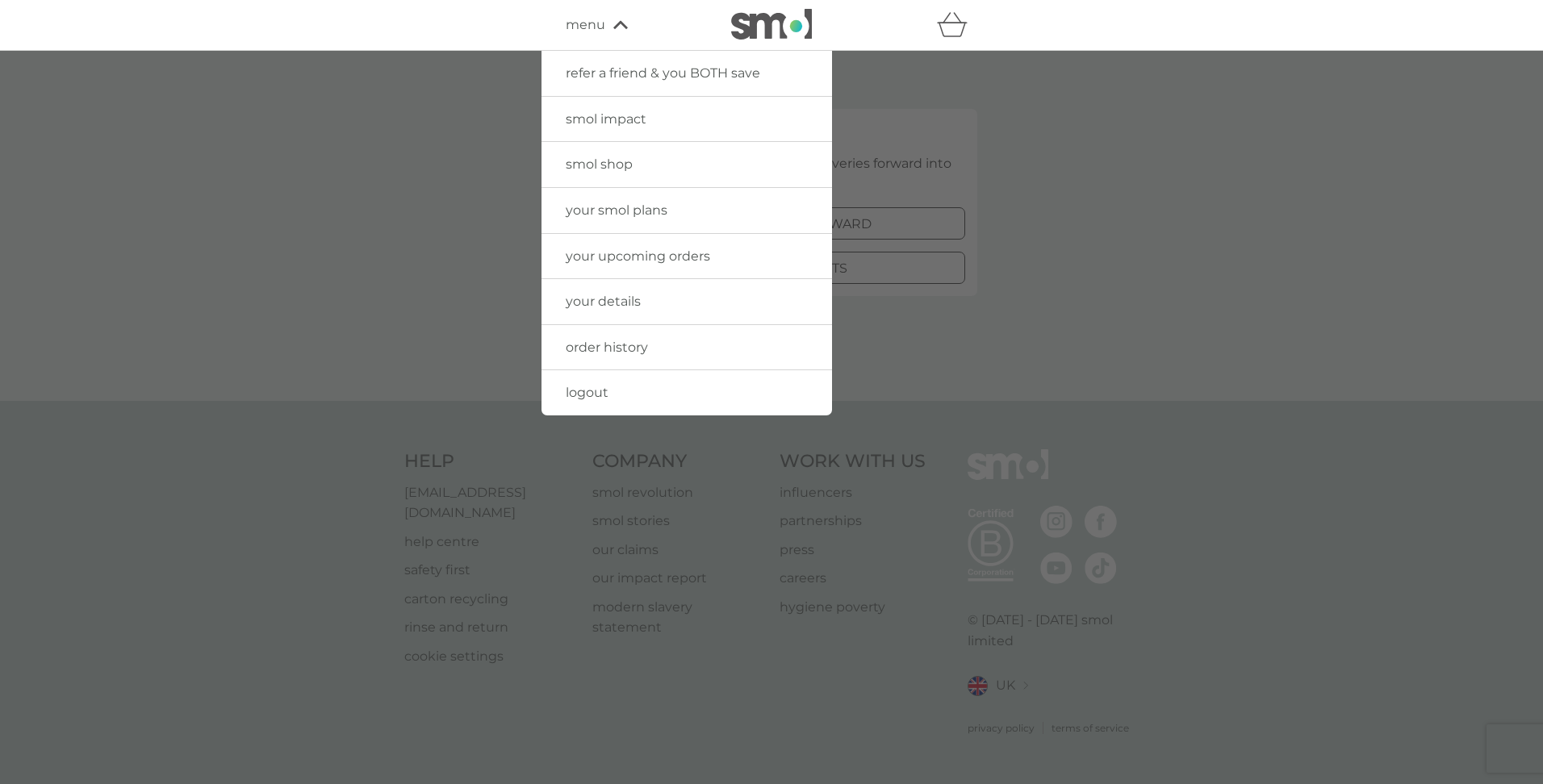
click at [598, 160] on span "smol shop" at bounding box center [599, 164] width 67 height 15
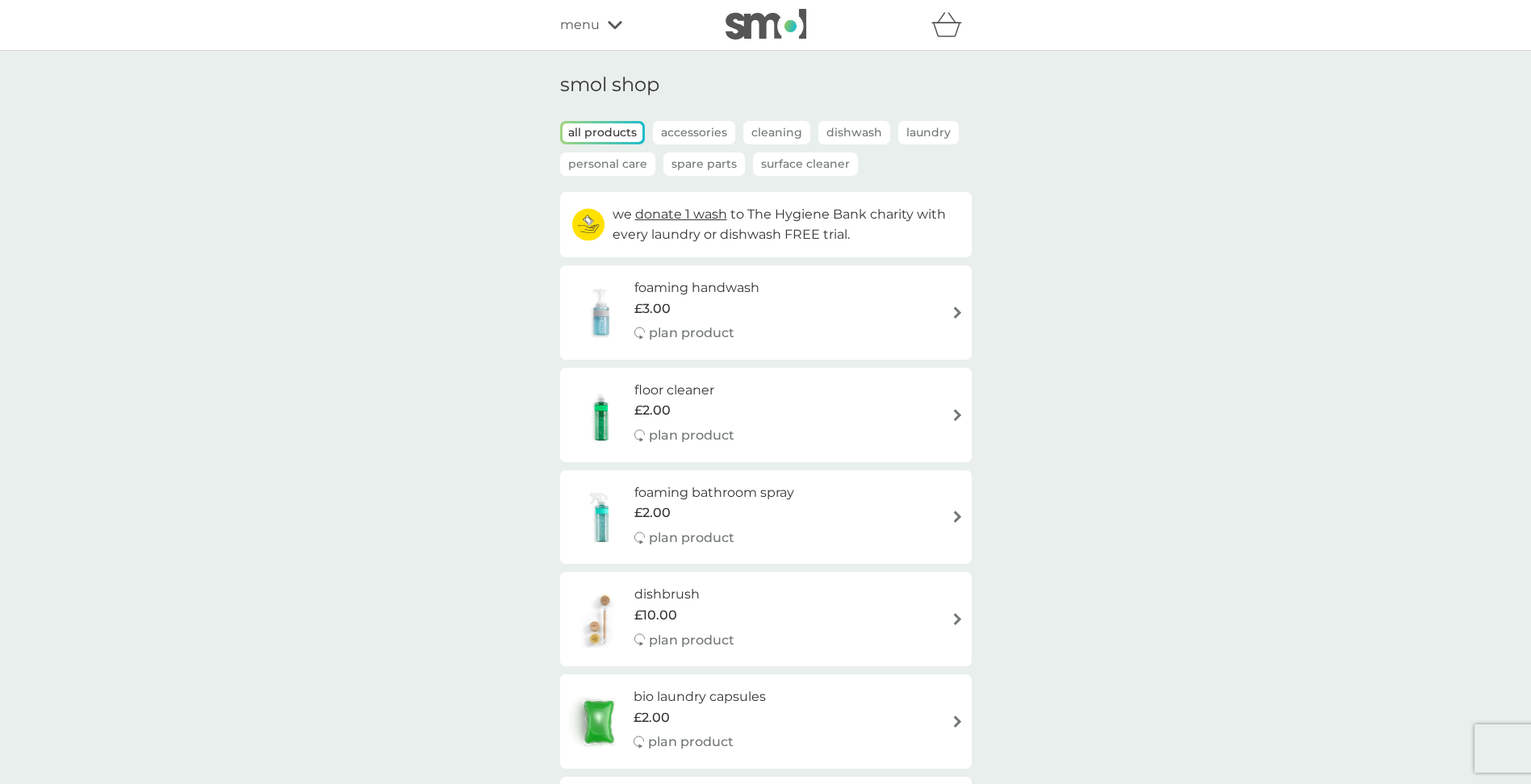
click at [926, 131] on p "Laundry" at bounding box center [928, 133] width 60 height 23
